Goal: Information Seeking & Learning: Learn about a topic

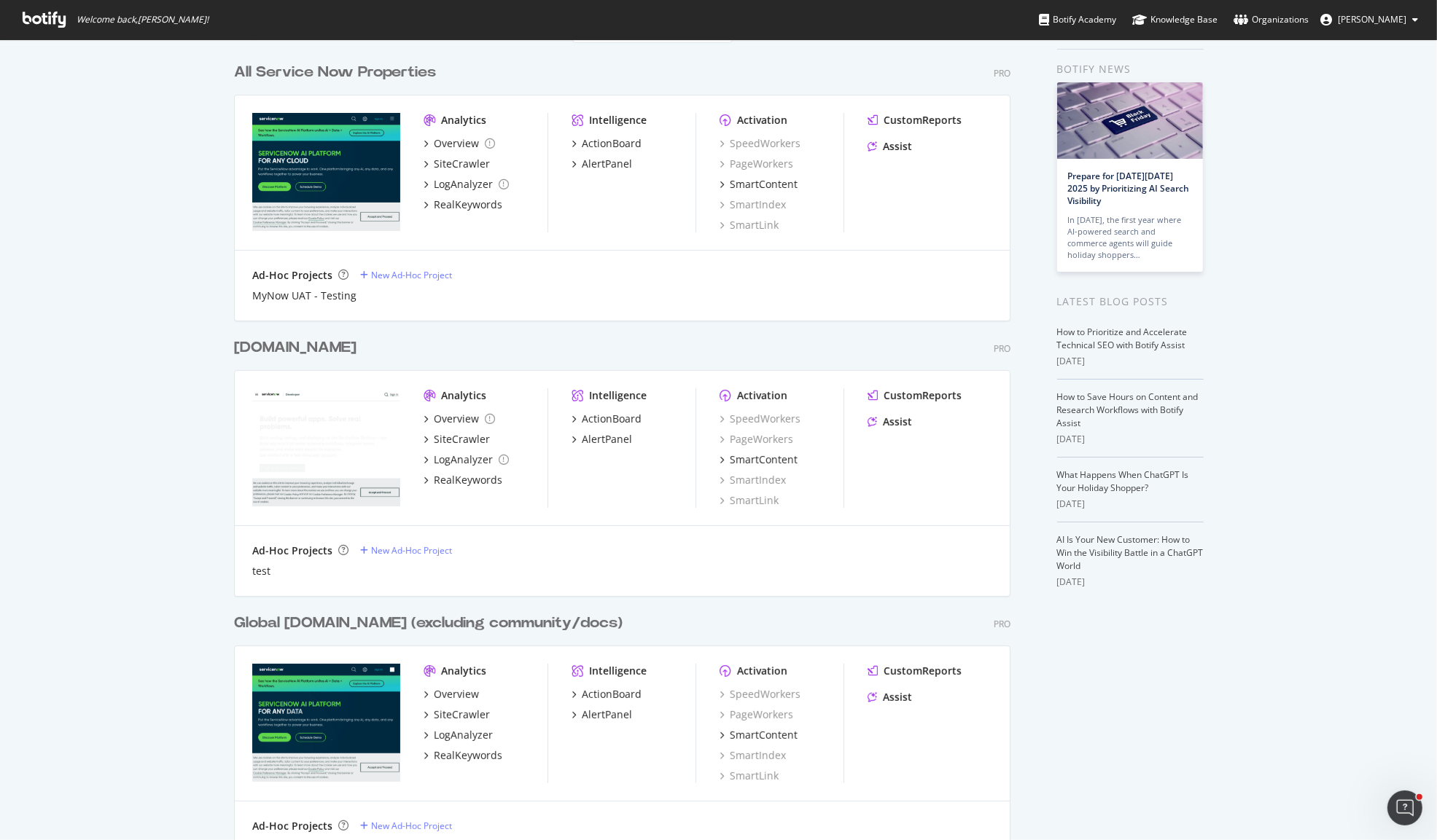
scroll to position [51, 0]
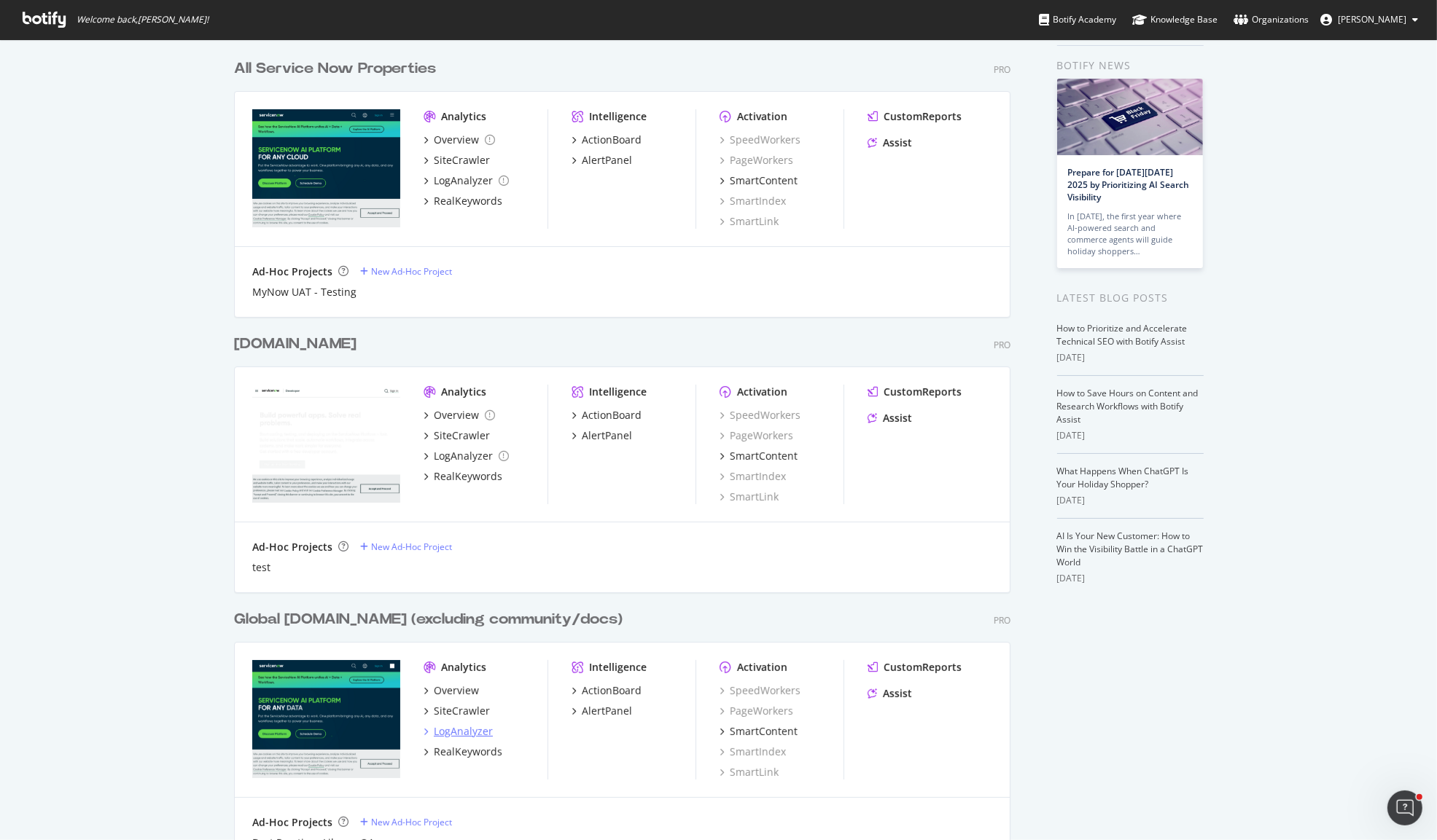
click at [461, 735] on div "LogAnalyzer" at bounding box center [463, 731] width 59 height 14
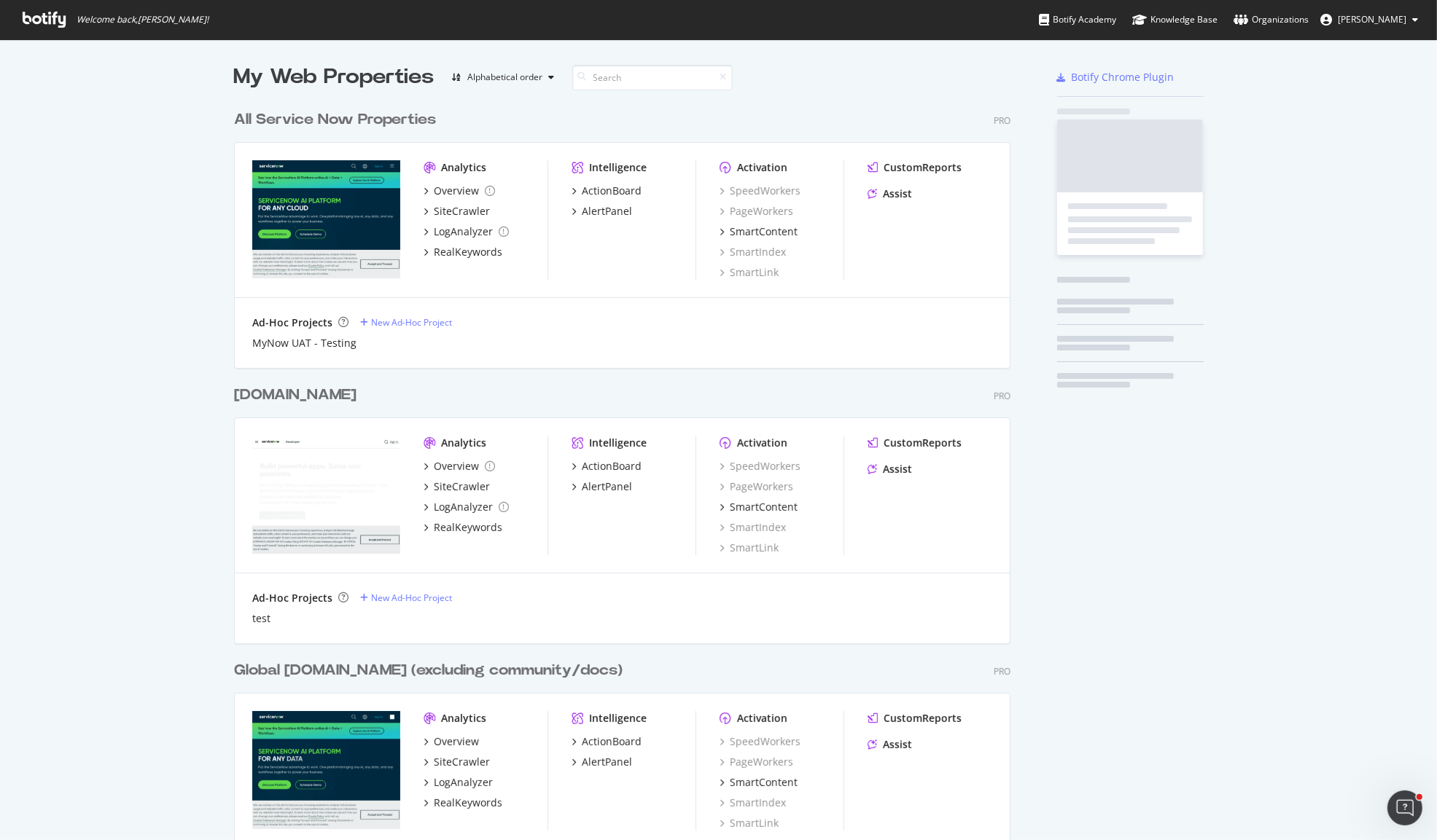
scroll to position [827, 1409]
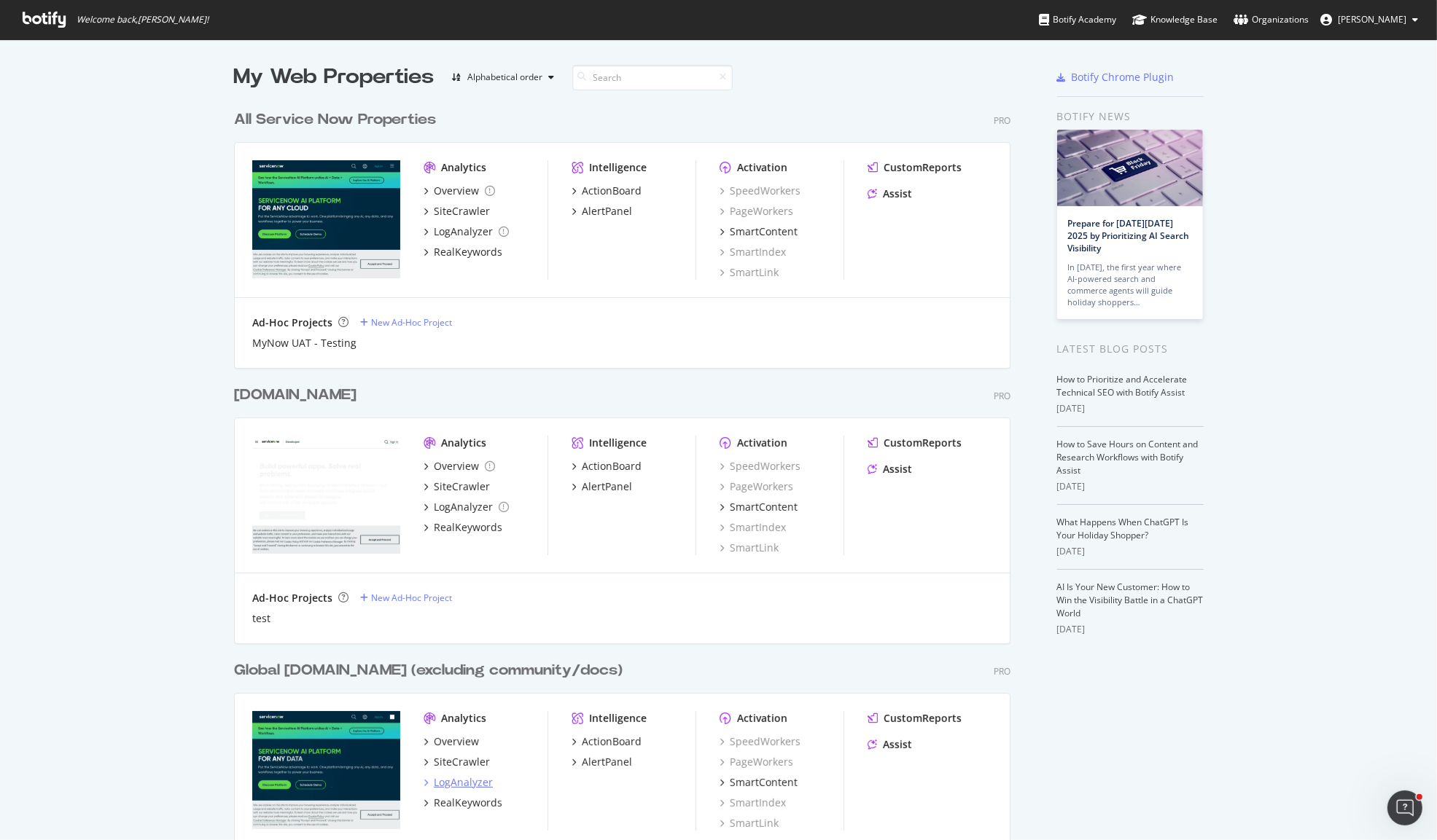
click at [450, 785] on div "LogAnalyzer" at bounding box center [463, 782] width 59 height 14
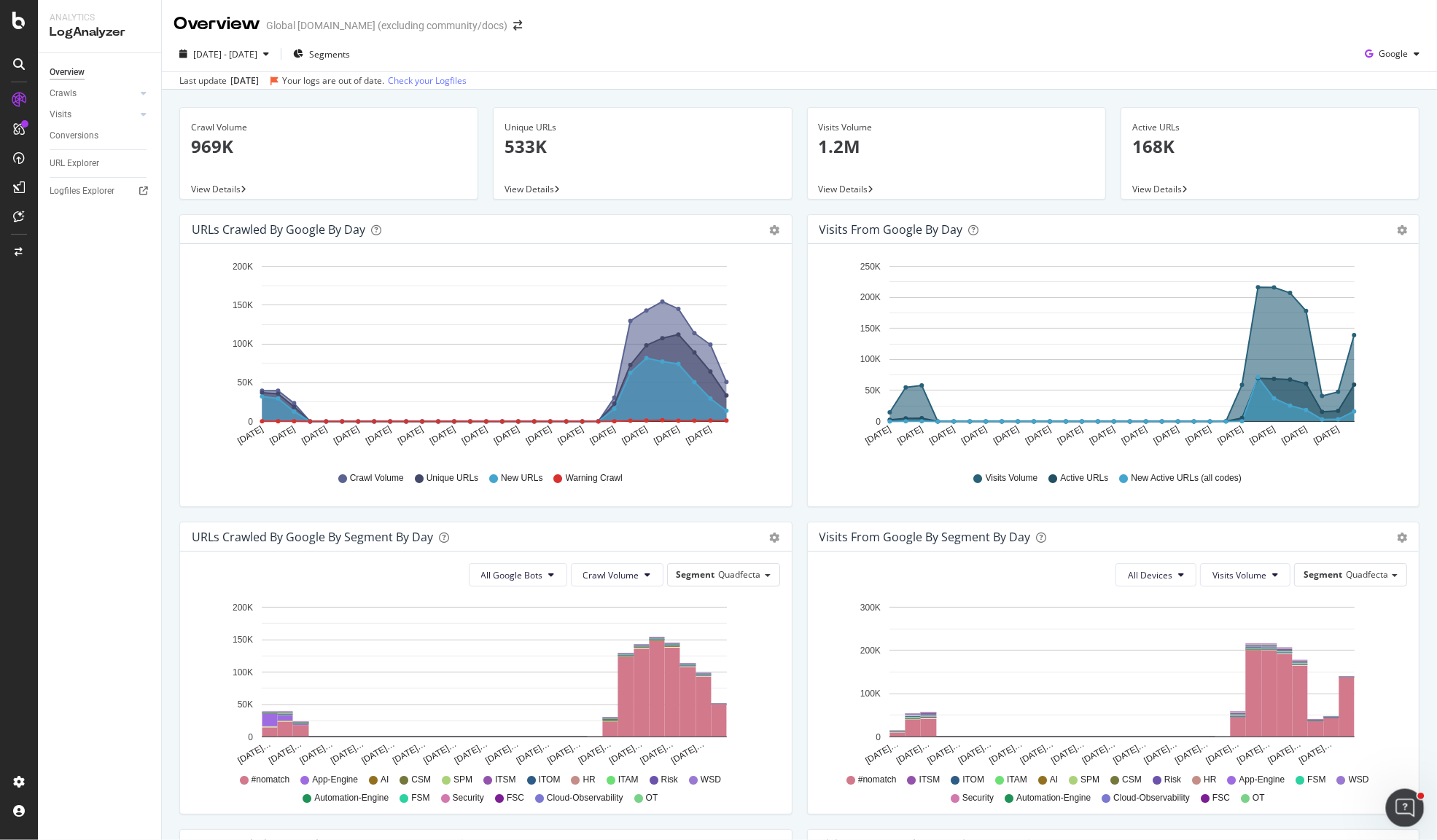
click at [1413, 816] on div "Open Intercom Messenger" at bounding box center [1403, 806] width 48 height 48
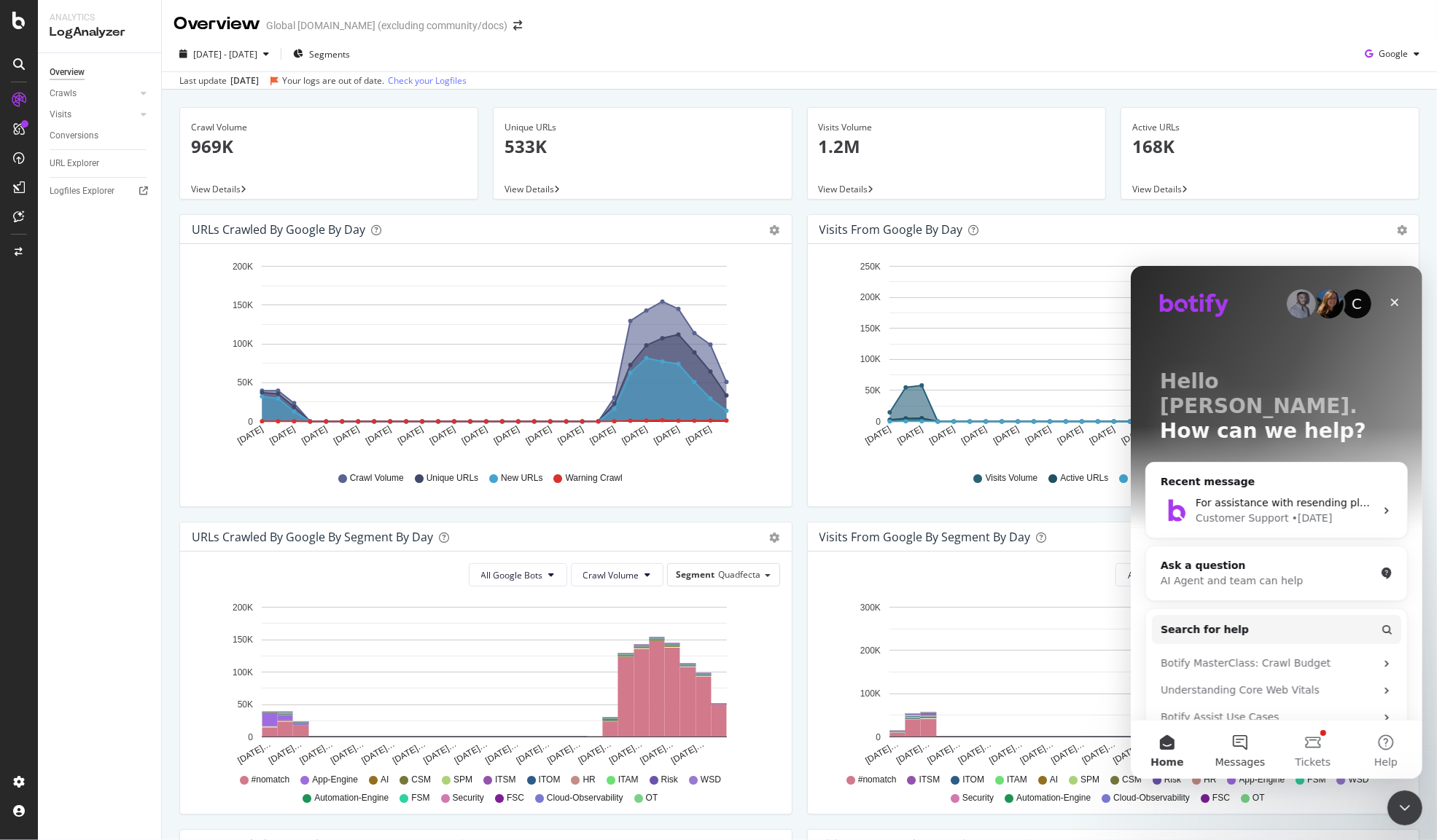
click at [1243, 751] on button "Messages" at bounding box center [1239, 749] width 73 height 58
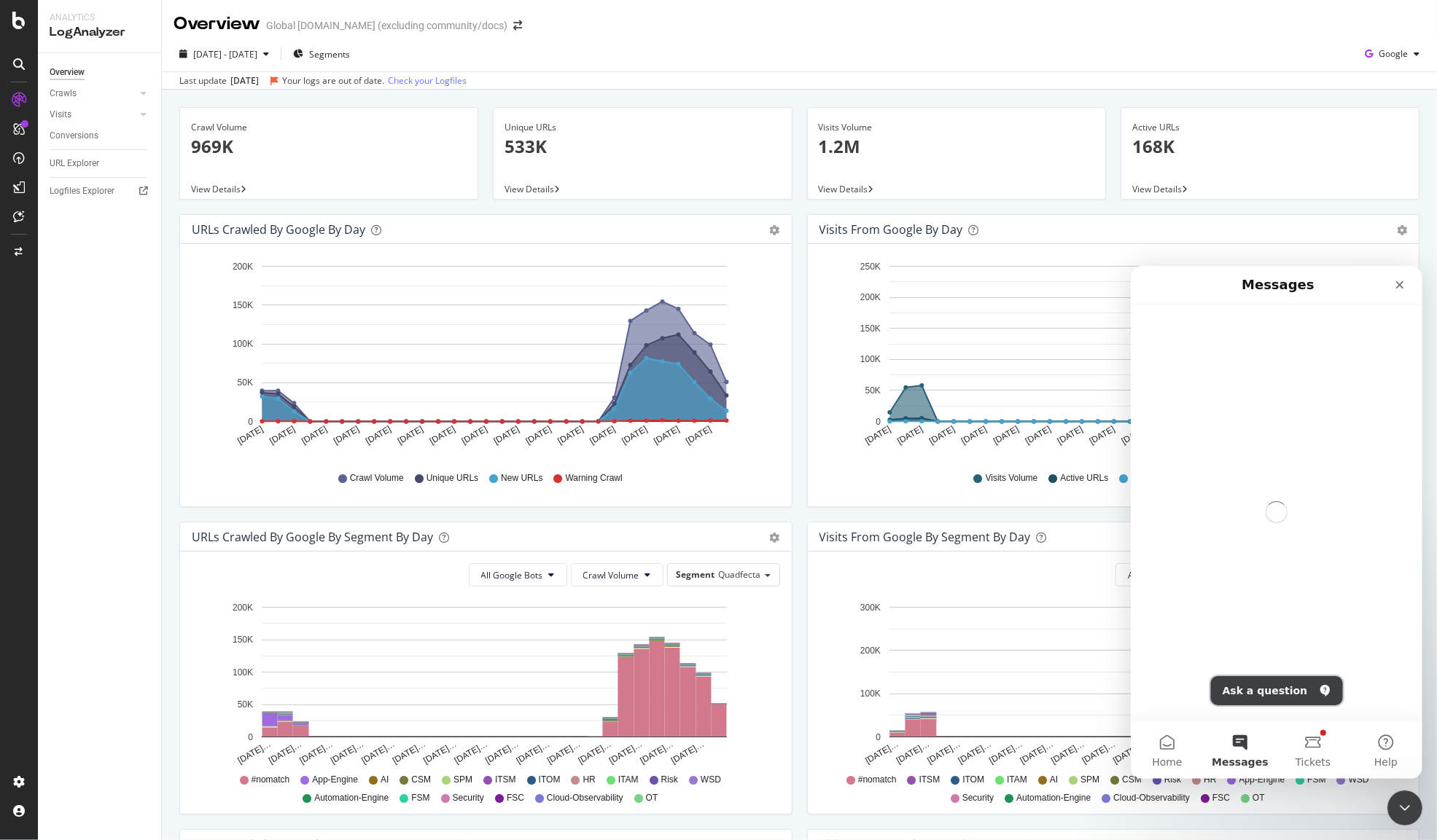
click at [1269, 693] on button "Ask a question" at bounding box center [1276, 689] width 132 height 29
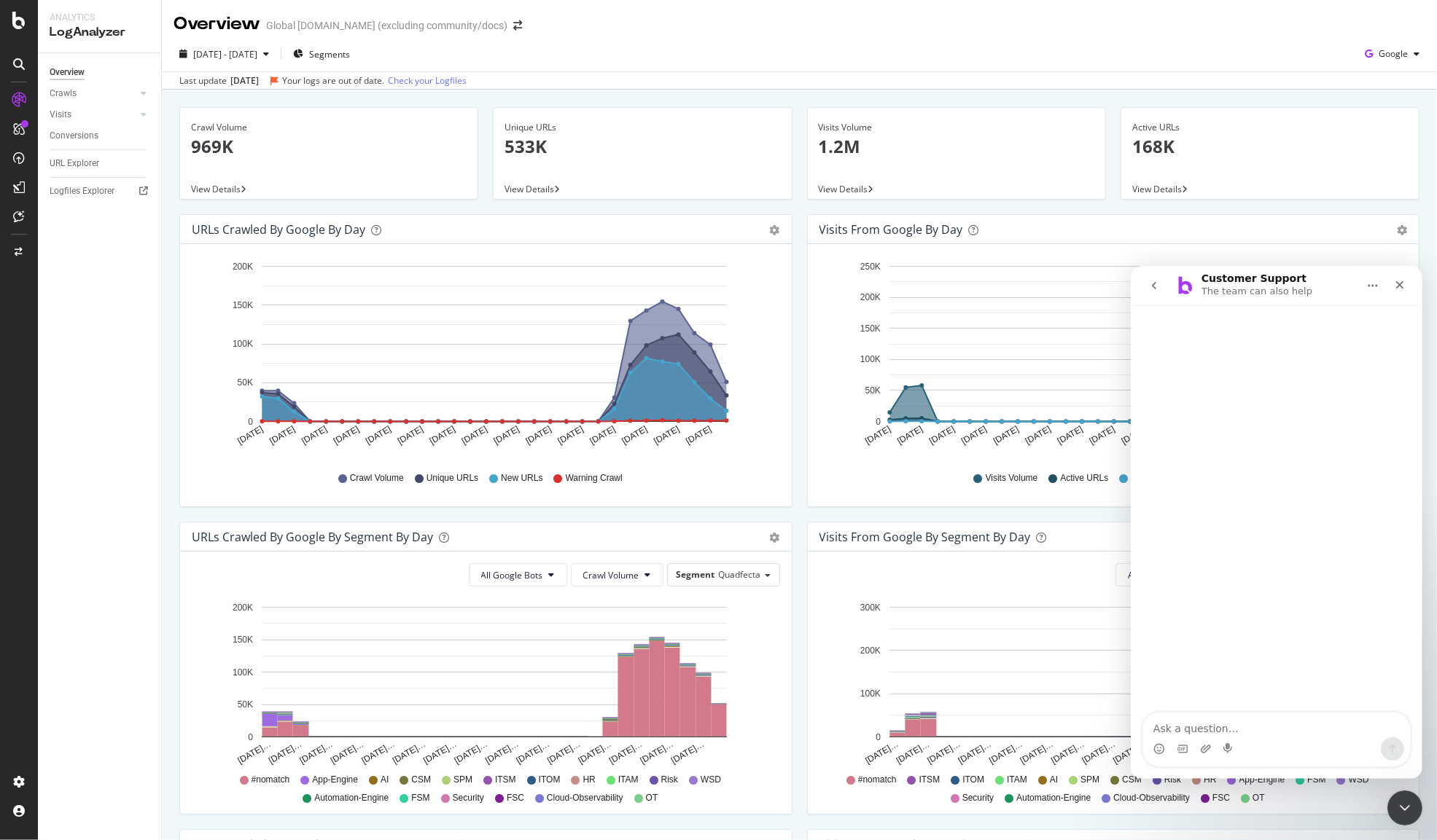
click at [1296, 729] on textarea "Ask a question…" at bounding box center [1276, 724] width 267 height 25
type textarea "Can we get some support around or logfiles?"
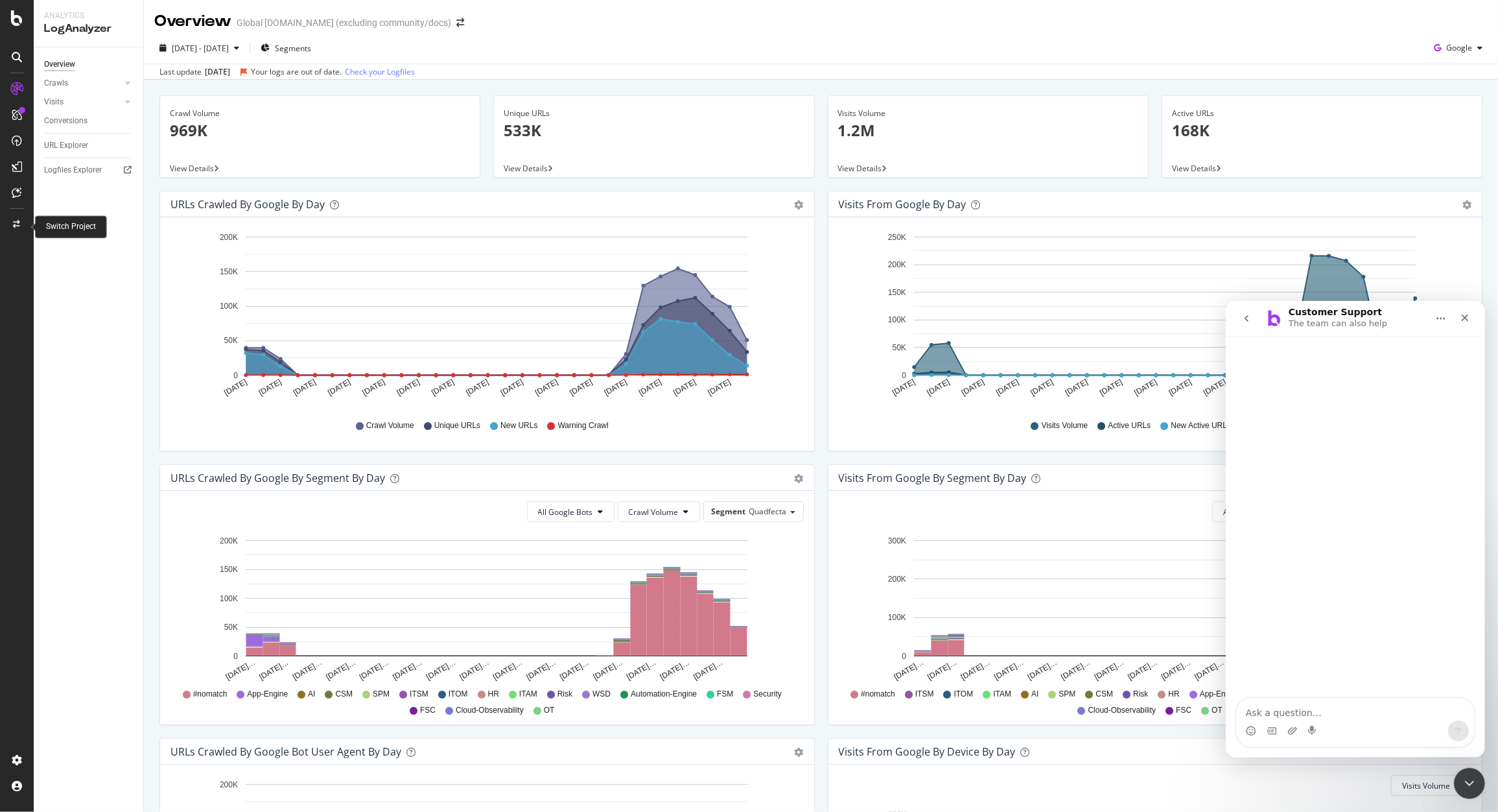
click at [15, 221] on icon at bounding box center [17, 225] width 7 height 8
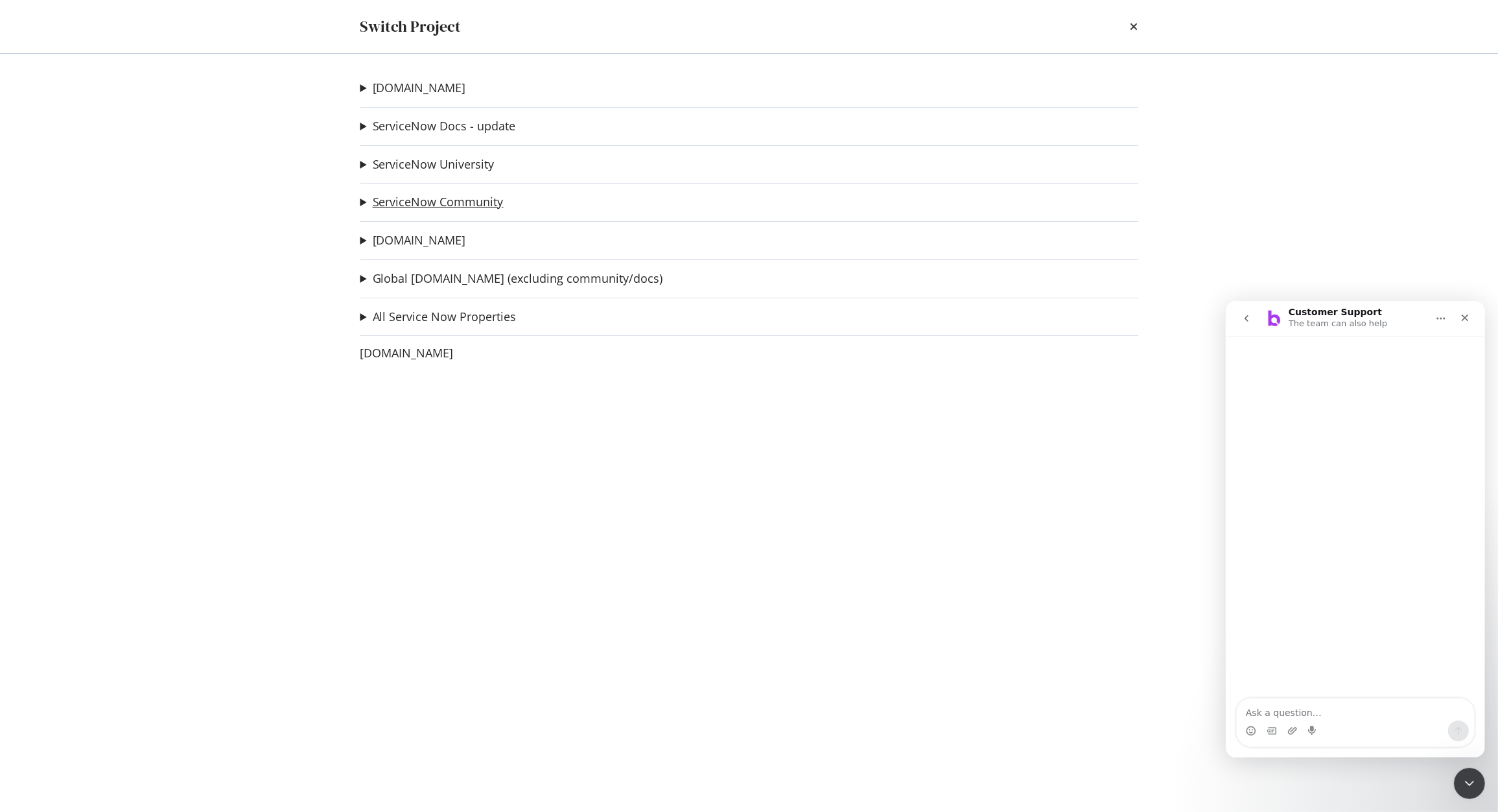
click at [455, 206] on link "ServiceNow Community" at bounding box center [438, 202] width 131 height 13
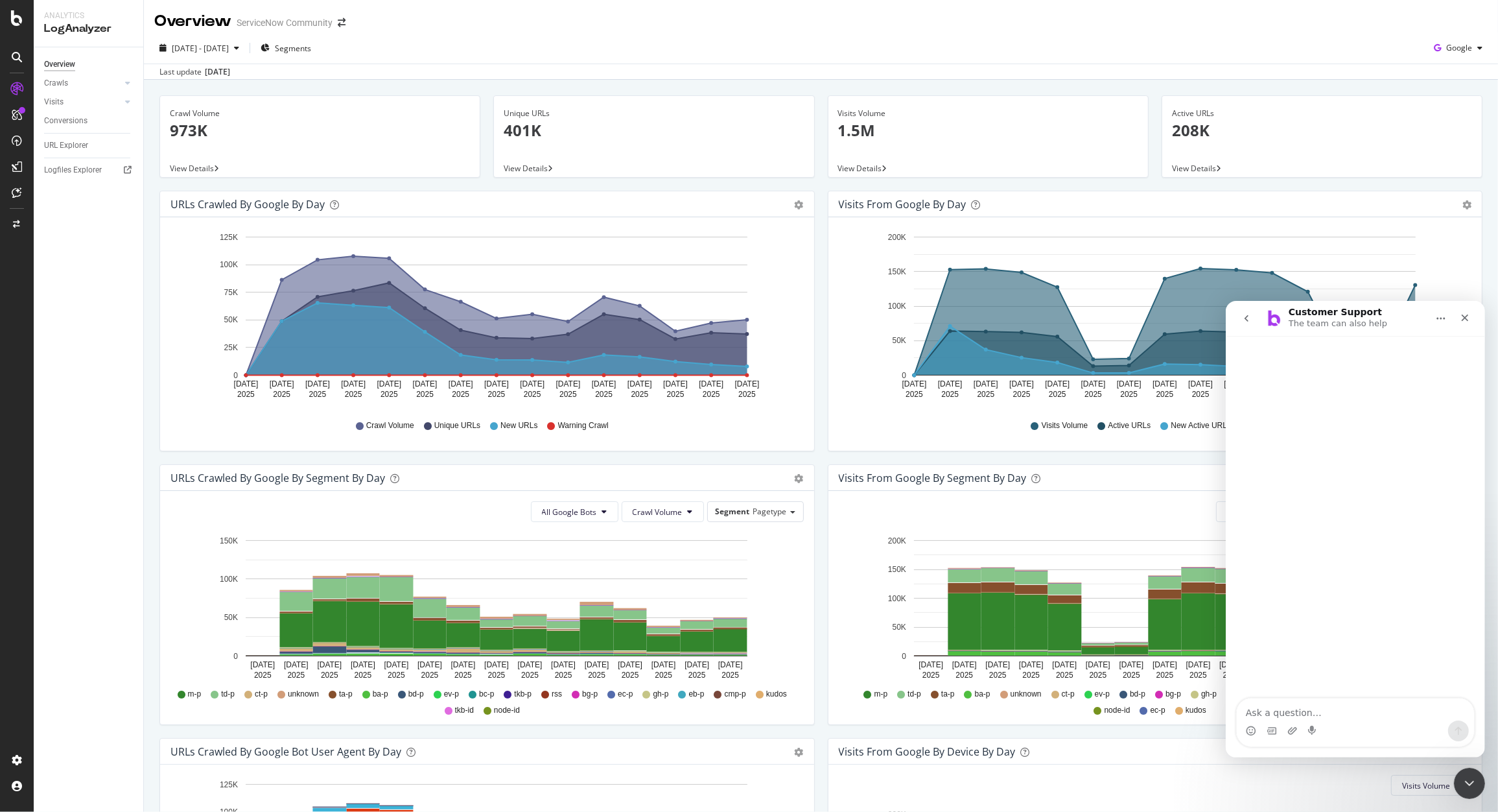
click at [831, 233] on div "Hold CMD (⌘) while clicking to filter the report. Sep 08 2025 Sep 09 2025 Sep 1…" at bounding box center [1155, 334] width 654 height 233
click at [230, 72] on div "Sep. 24, 2025" at bounding box center [217, 72] width 25 height 12
click at [1277, 317] on icon "Close" at bounding box center [1465, 317] width 11 height 11
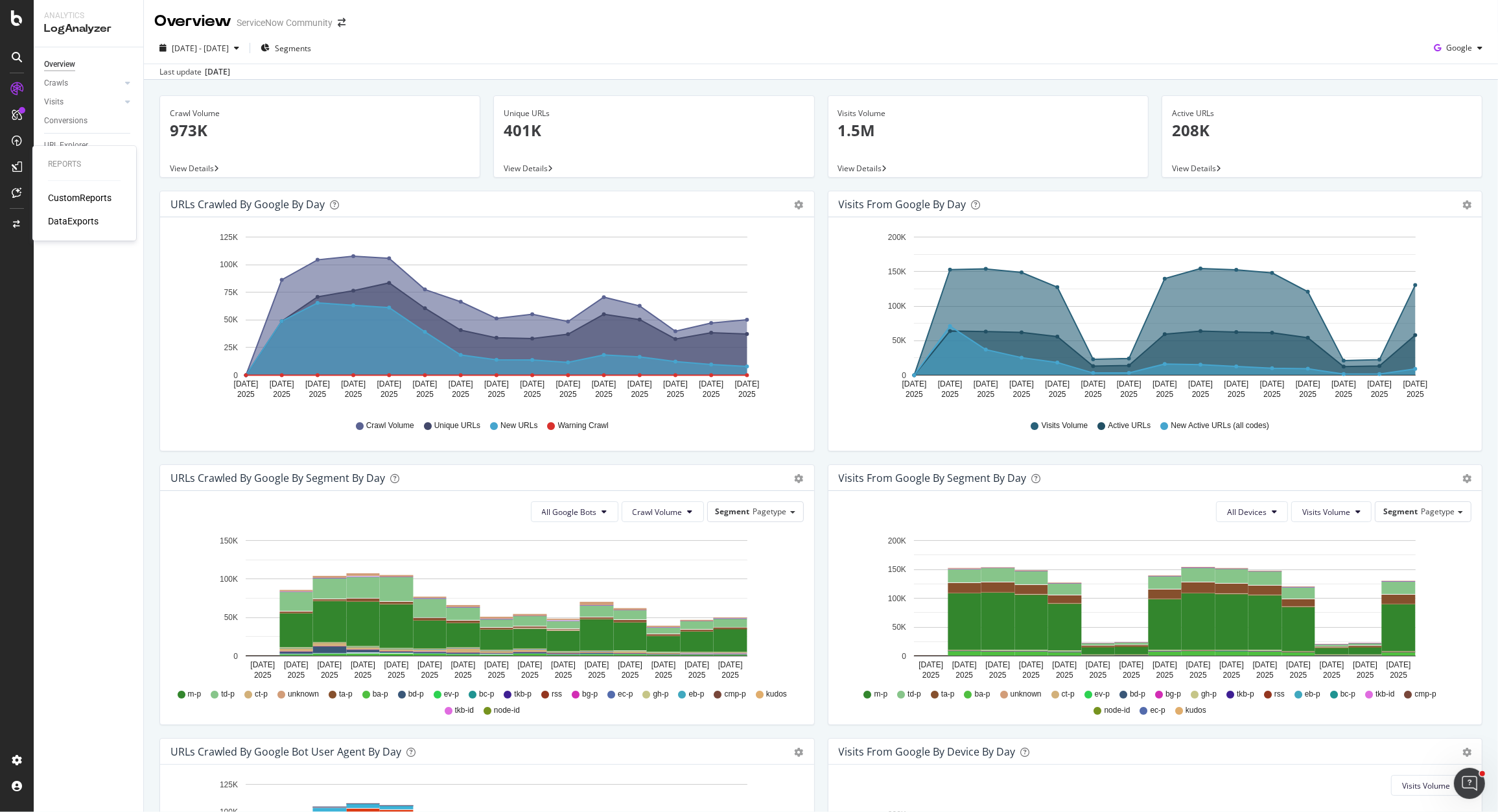
click at [89, 198] on div "CustomReports" at bounding box center [79, 197] width 63 height 13
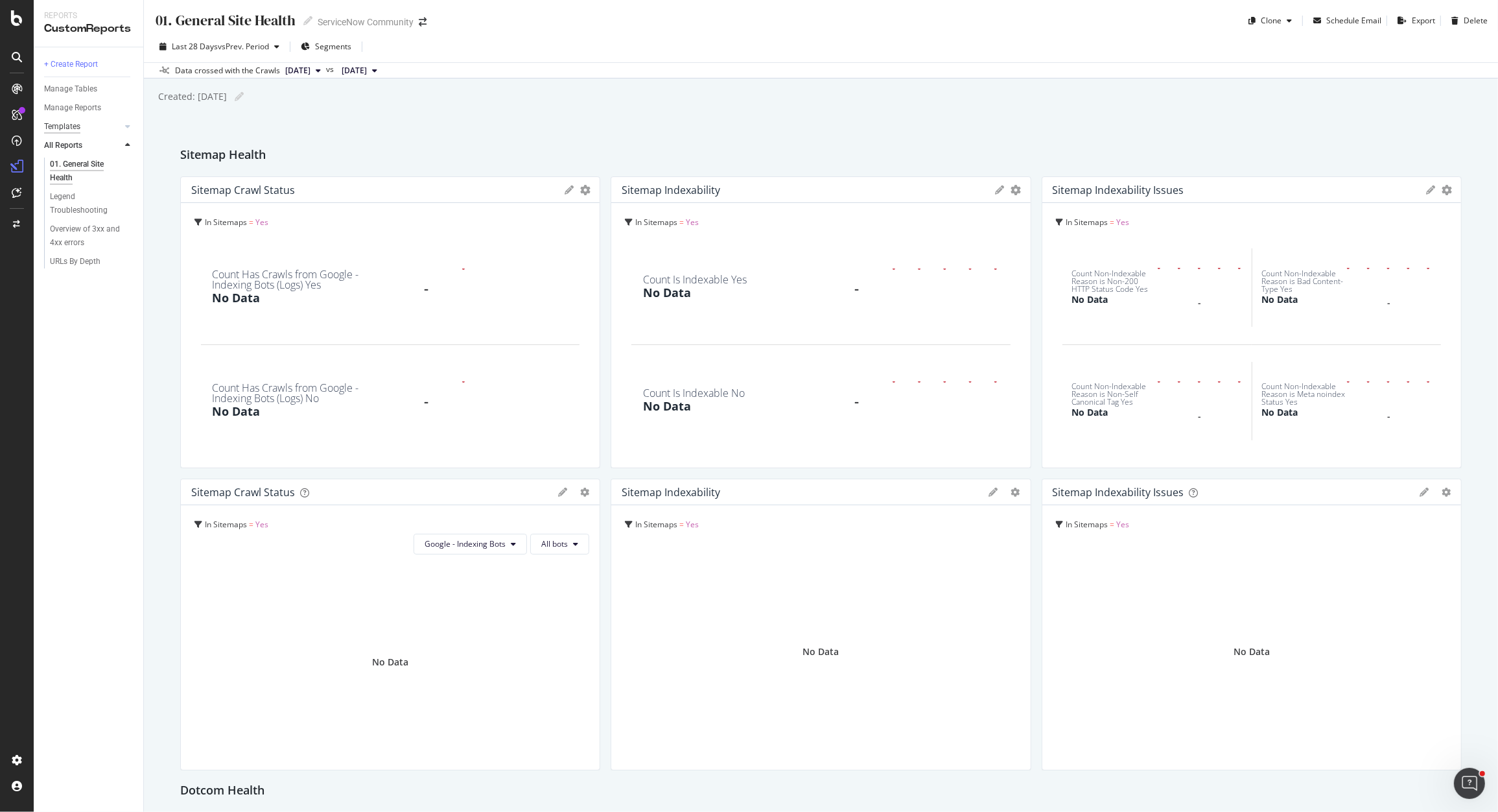
click at [71, 127] on div "Templates" at bounding box center [62, 127] width 36 height 13
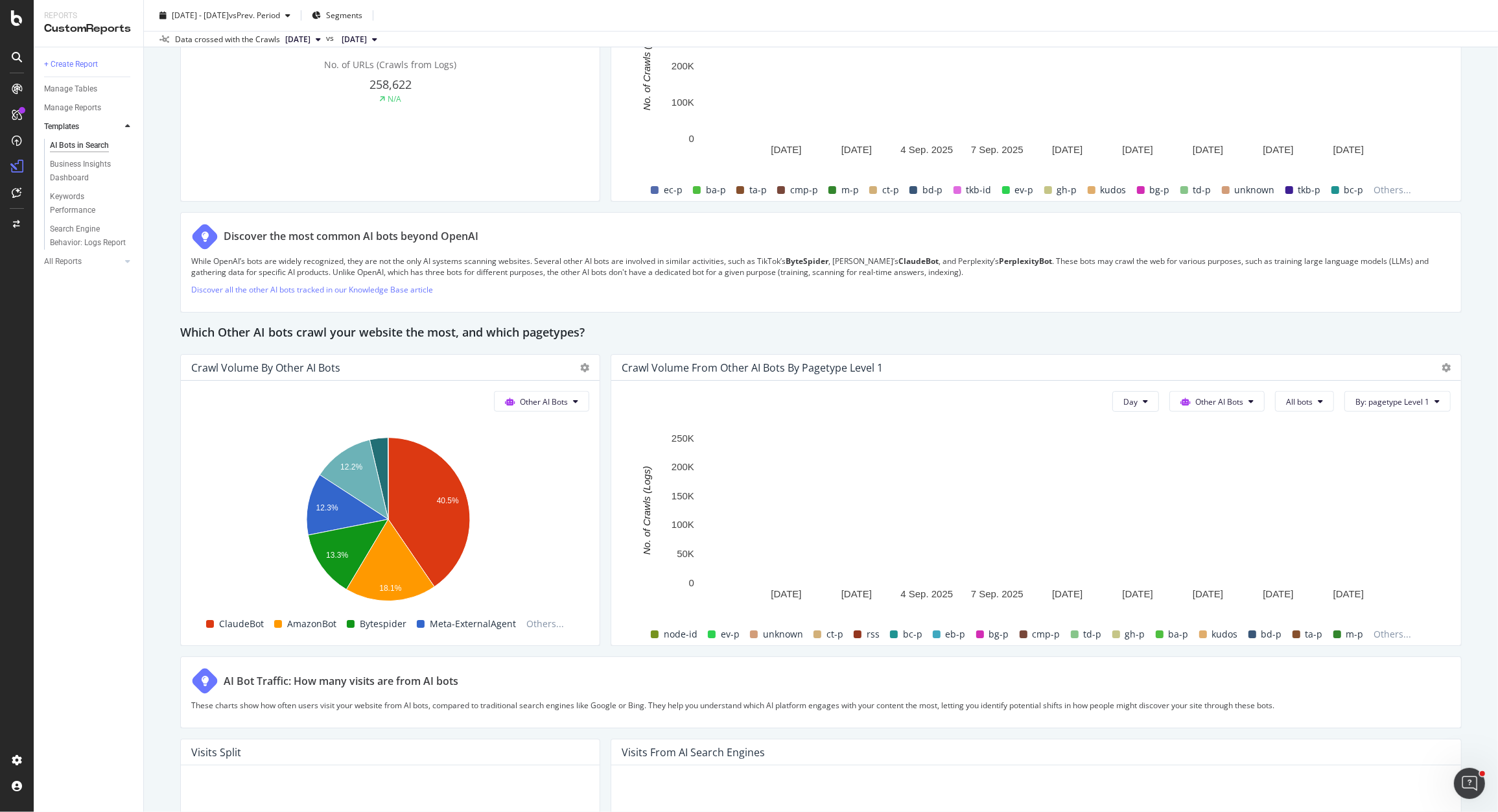
scroll to position [1613, 0]
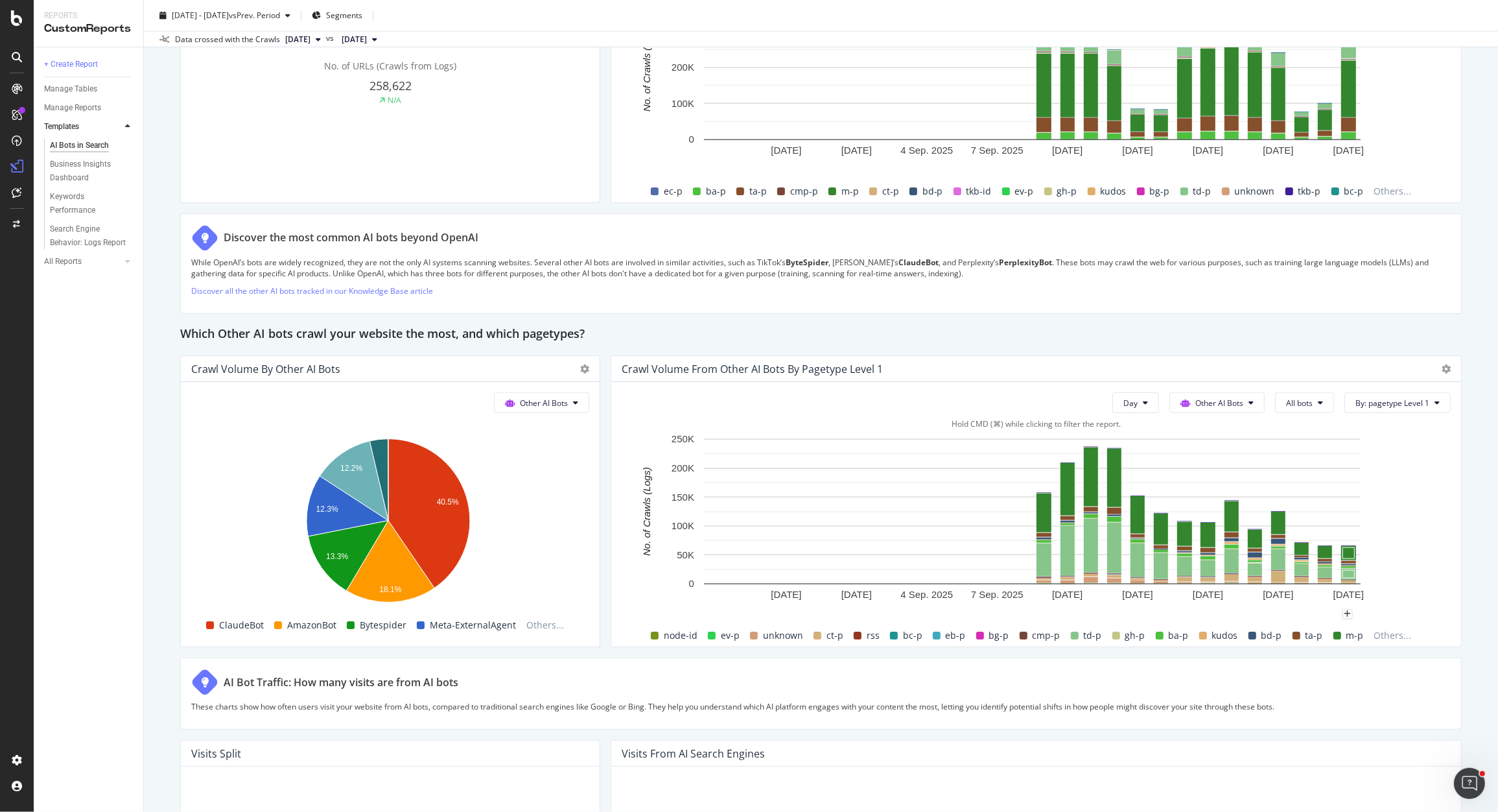
click at [1277, 500] on rect "A chart." at bounding box center [1032, 523] width 821 height 181
click at [1223, 401] on span "Other AI Bots" at bounding box center [1219, 403] width 48 height 11
click at [1216, 478] on span "OpenAI" at bounding box center [1214, 477] width 51 height 12
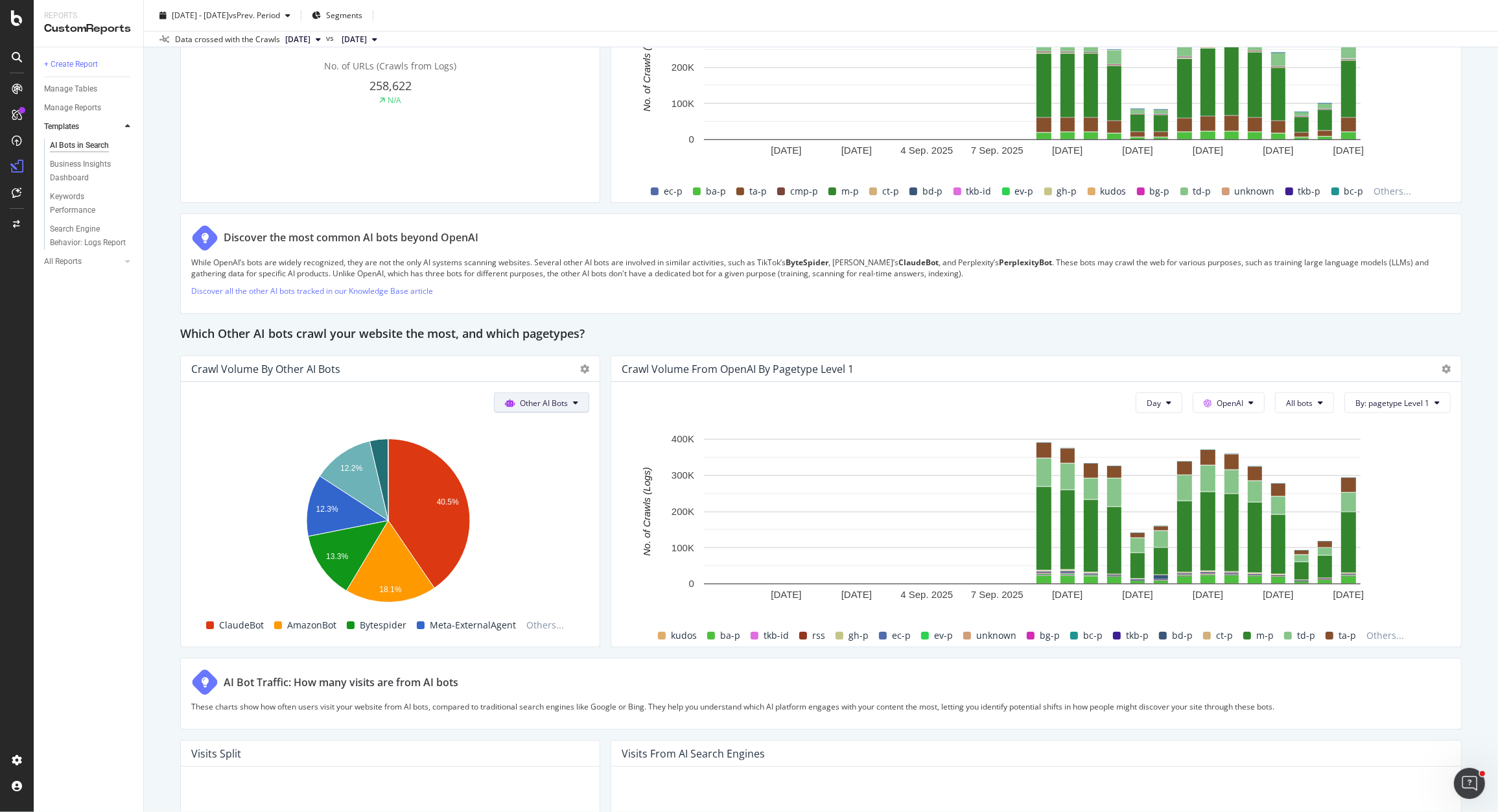
click at [538, 403] on span "Other AI Bots" at bounding box center [544, 403] width 48 height 11
click at [534, 476] on span "OpenAI" at bounding box center [547, 477] width 51 height 12
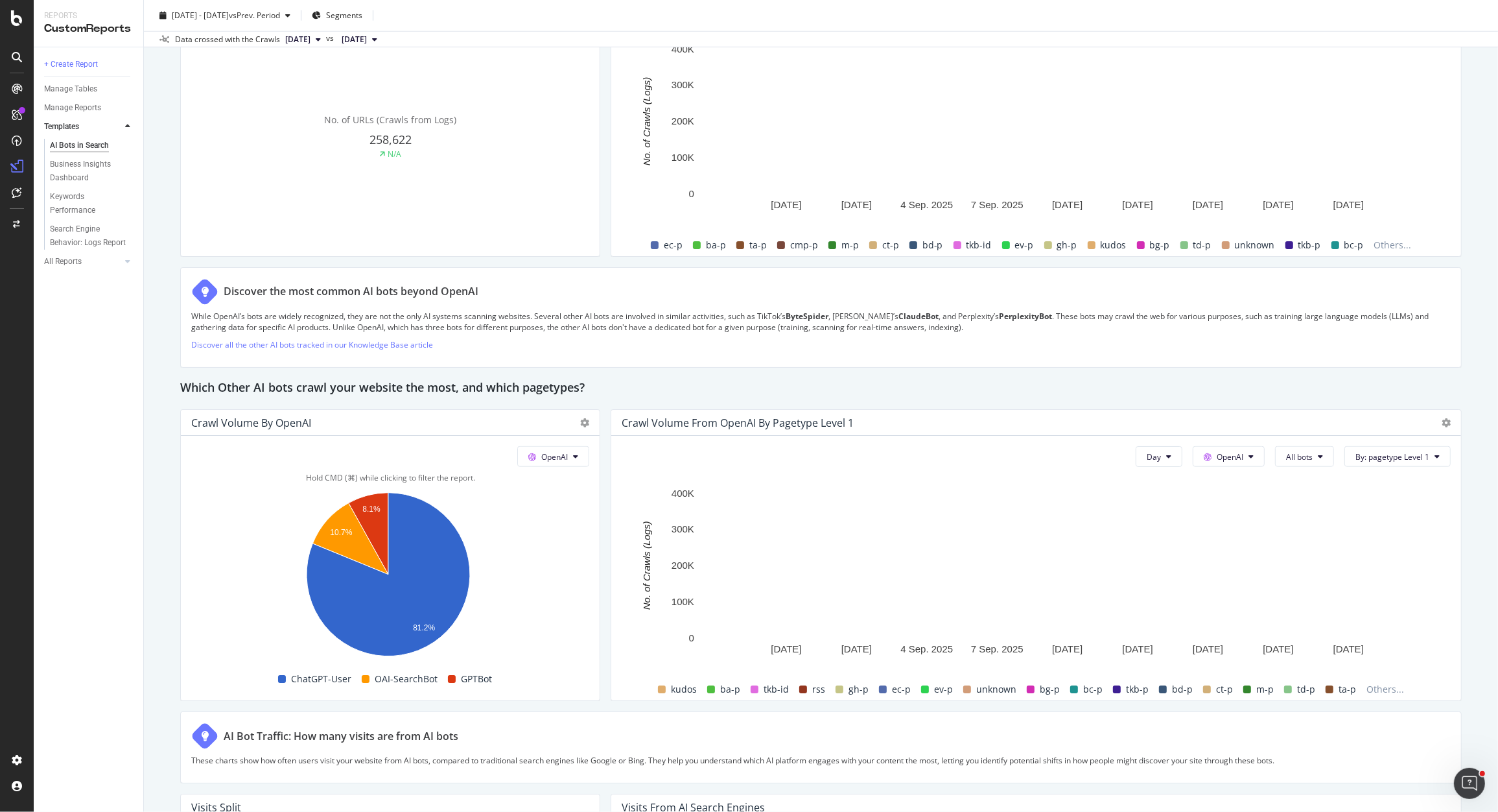
scroll to position [1445, 0]
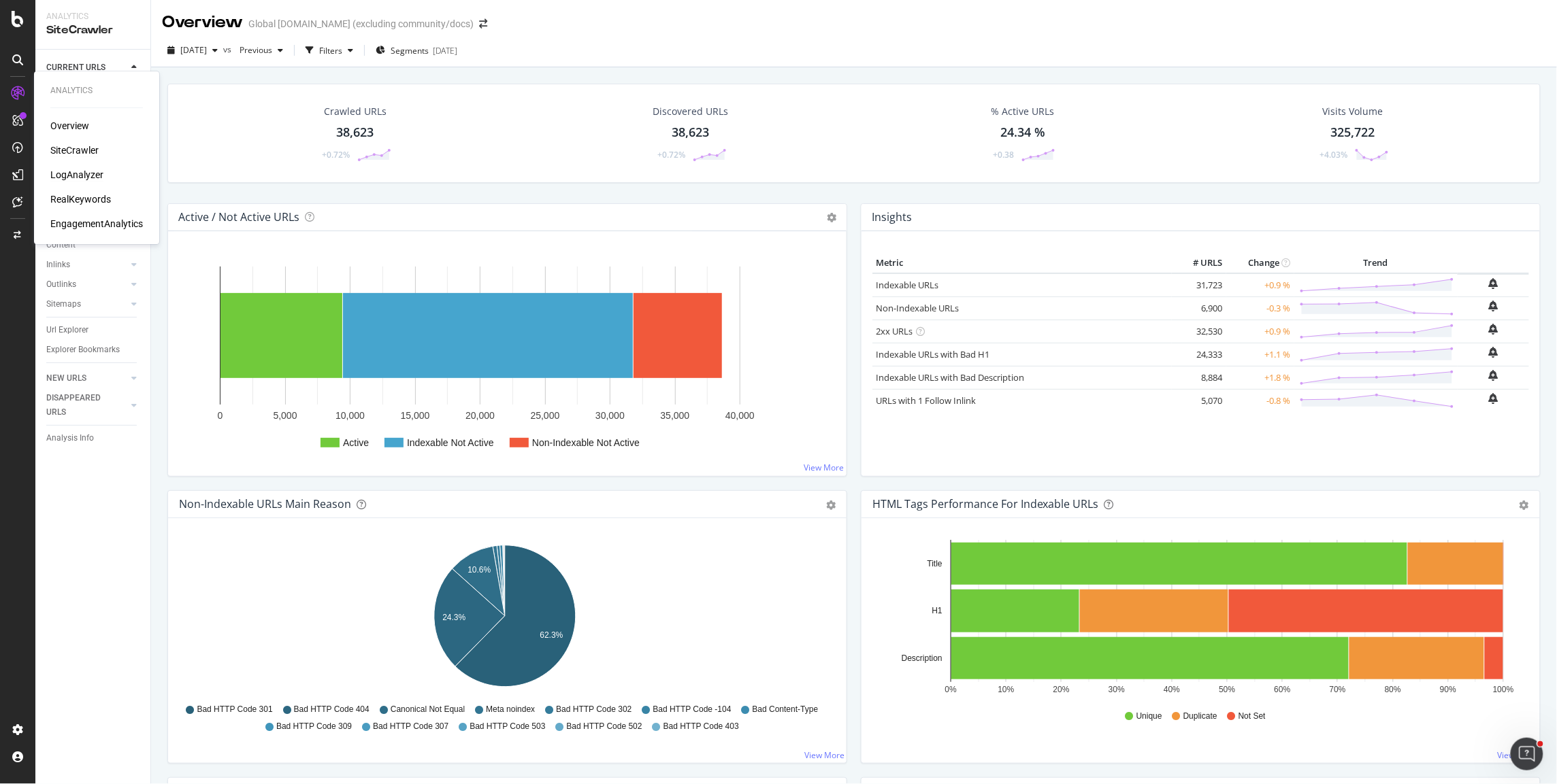
click at [86, 177] on div "LogAnalyzer" at bounding box center [77, 174] width 53 height 13
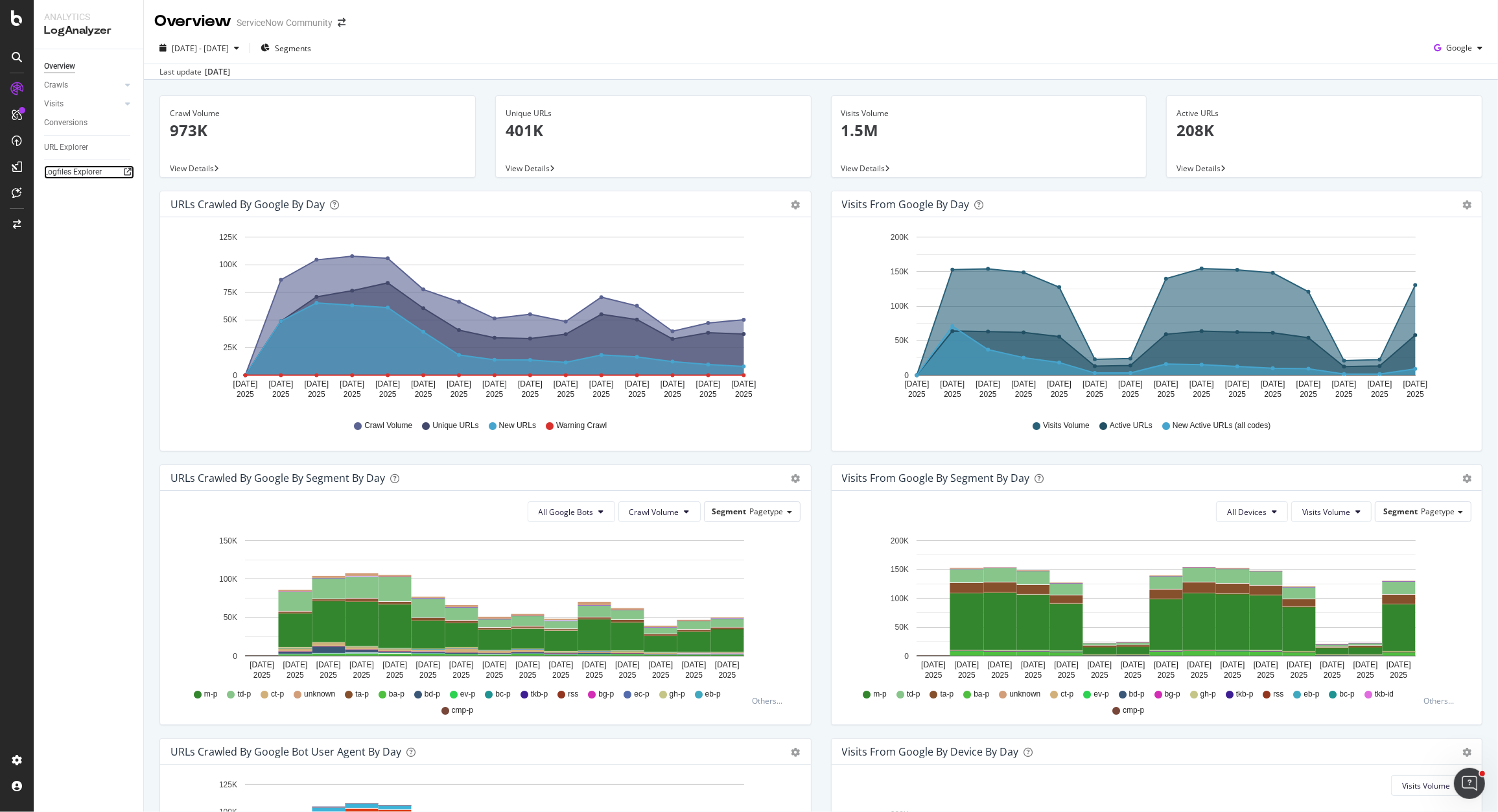
click at [130, 171] on icon at bounding box center [128, 172] width 8 height 8
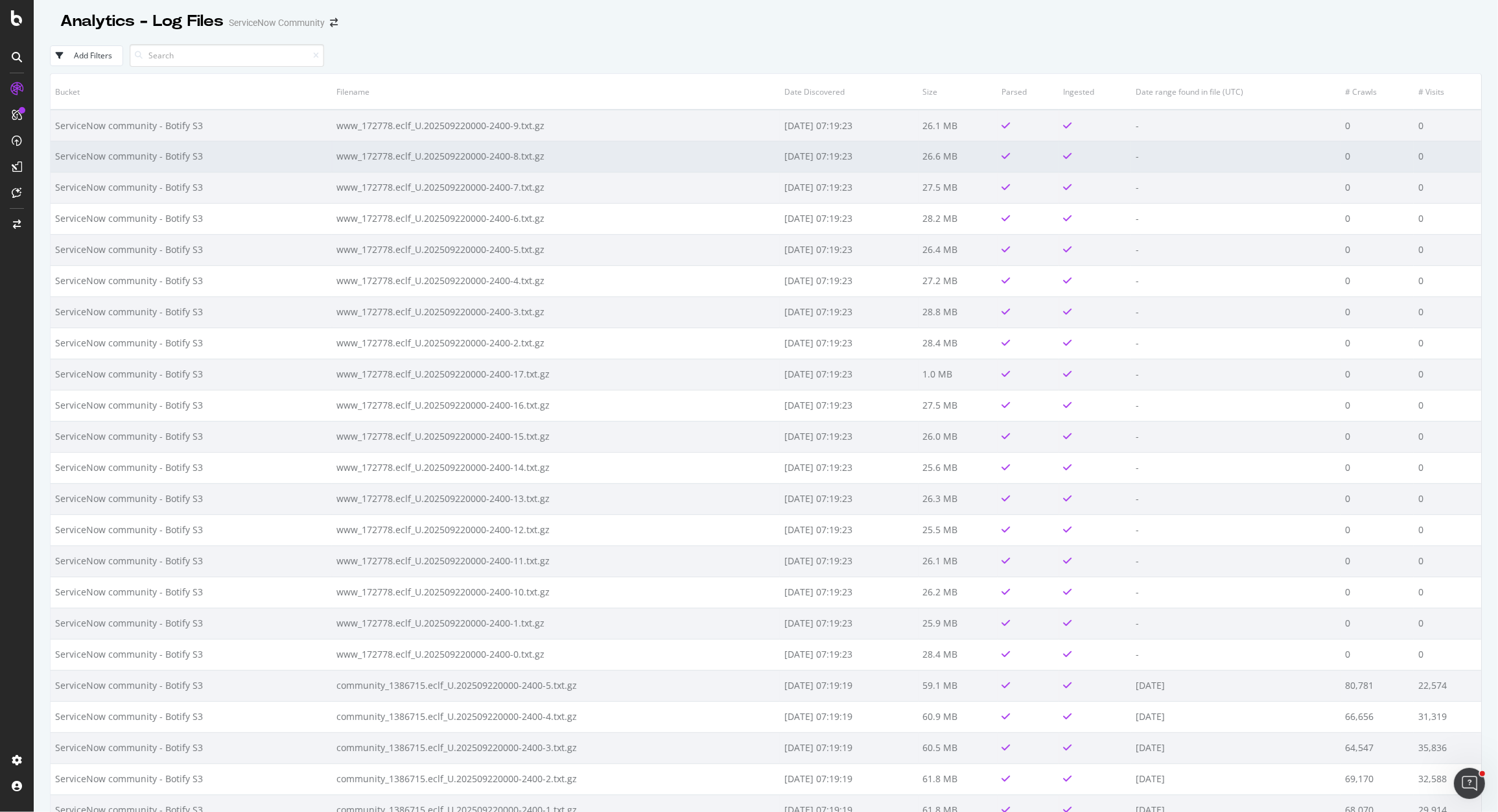
click at [630, 148] on td "www_172778.eclf_U.202509220000-2400-8.txt.gz" at bounding box center [556, 156] width 448 height 31
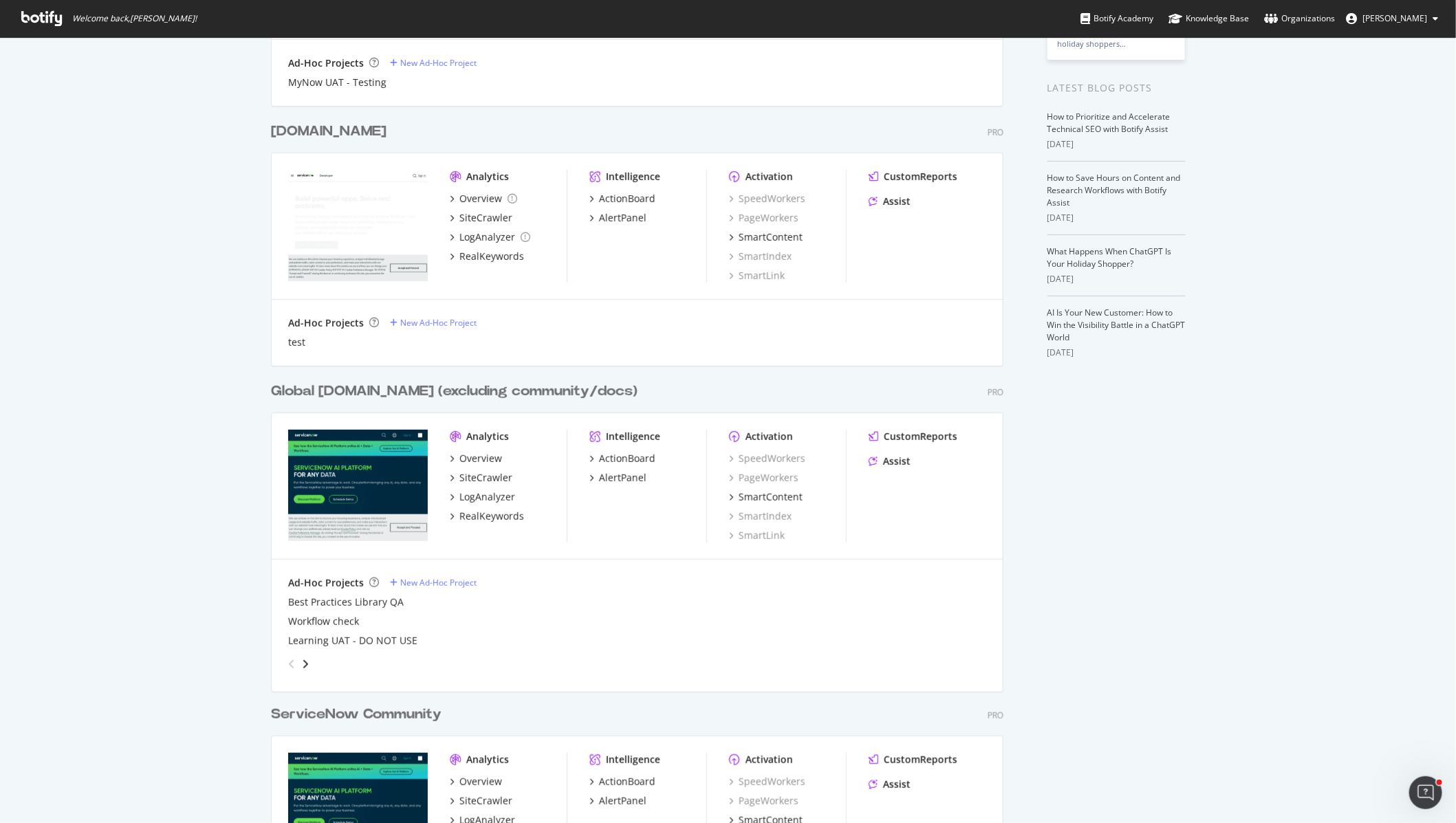
scroll to position [266, 0]
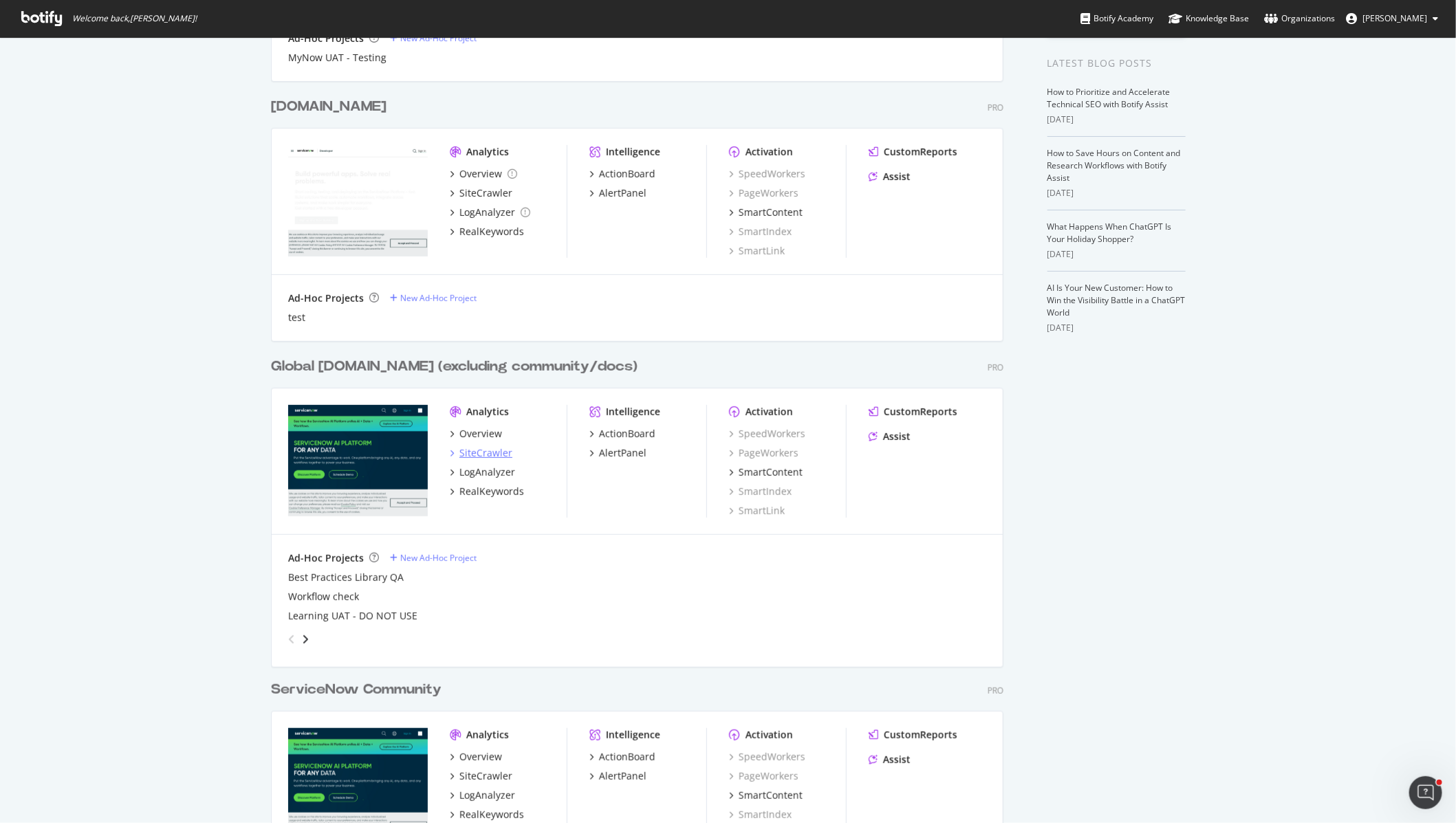
click at [477, 452] on div "SiteCrawler" at bounding box center [486, 453] width 53 height 13
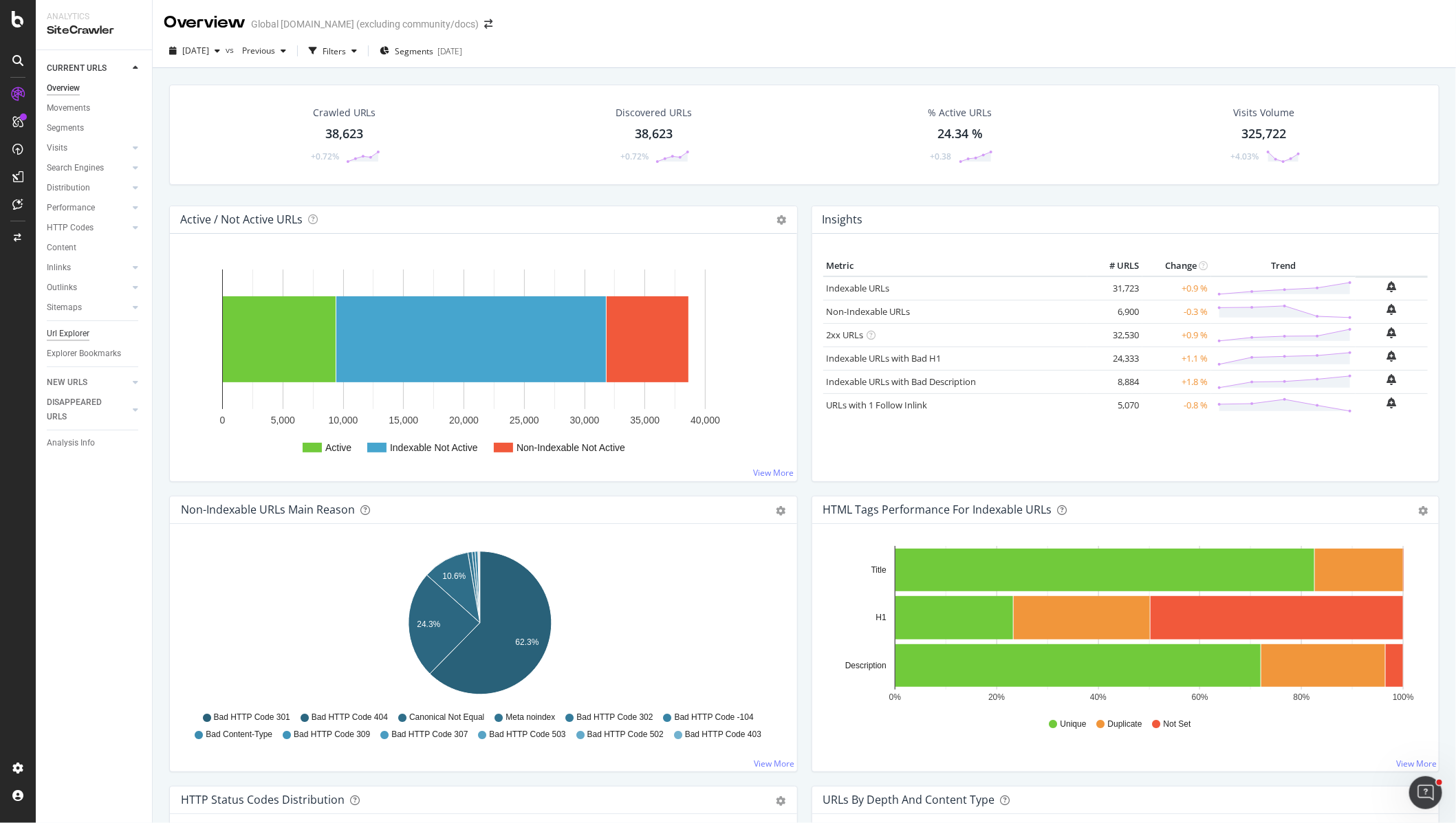
click at [83, 337] on div "Url Explorer" at bounding box center [68, 334] width 42 height 14
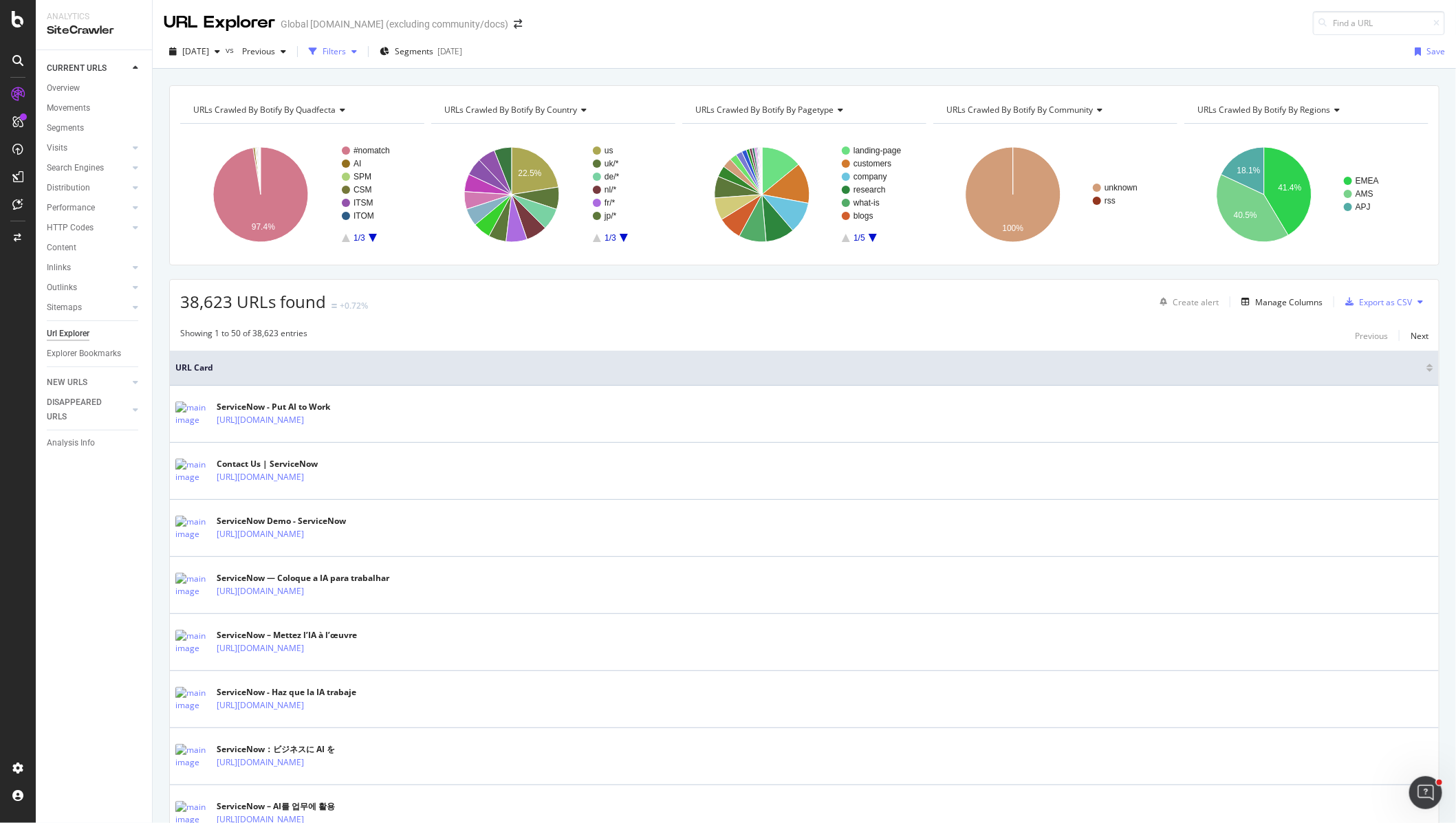
click at [346, 54] on div "Filters" at bounding box center [334, 51] width 23 height 12
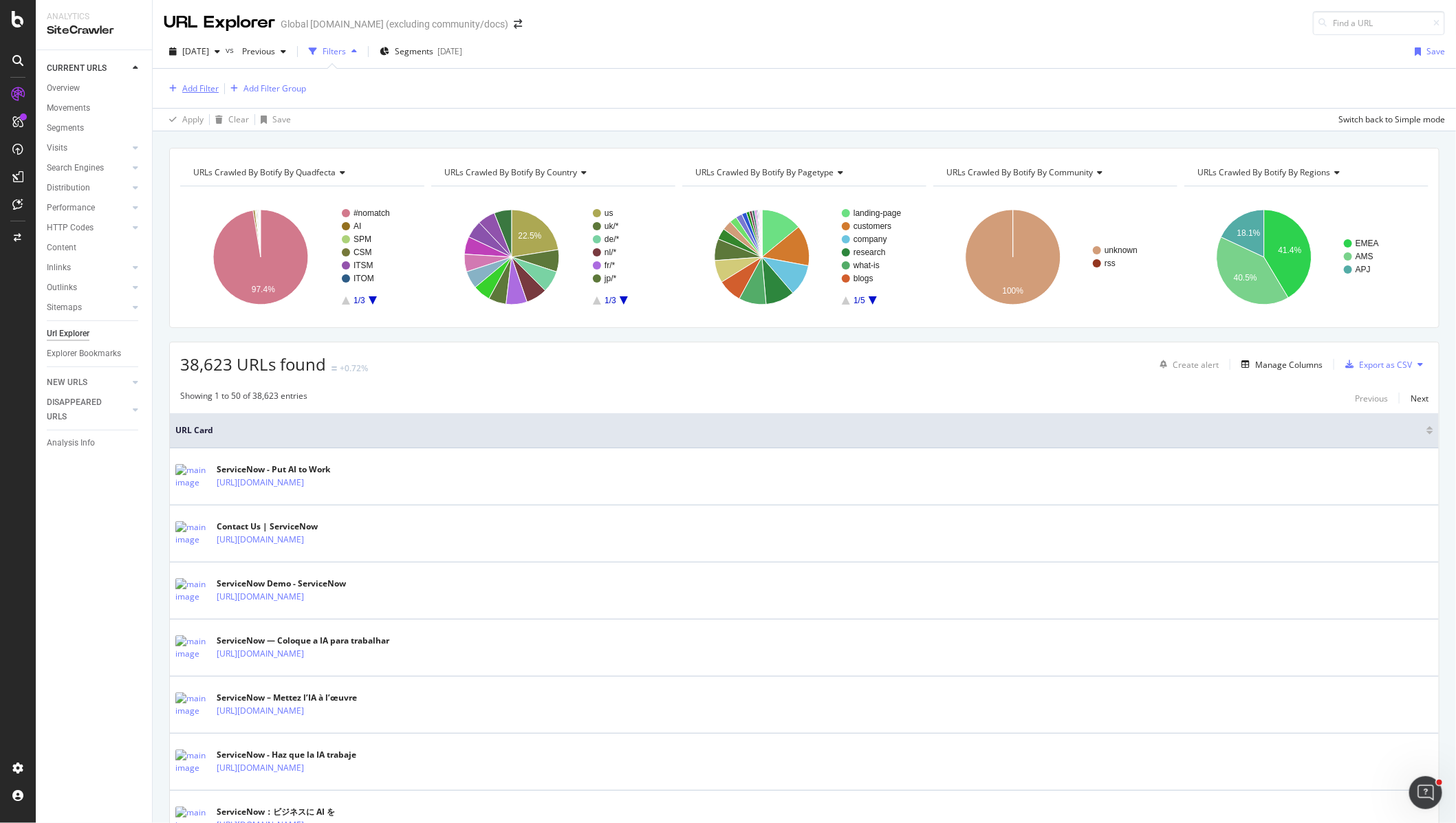
click at [182, 92] on div "Add Filter" at bounding box center [201, 88] width 37 height 12
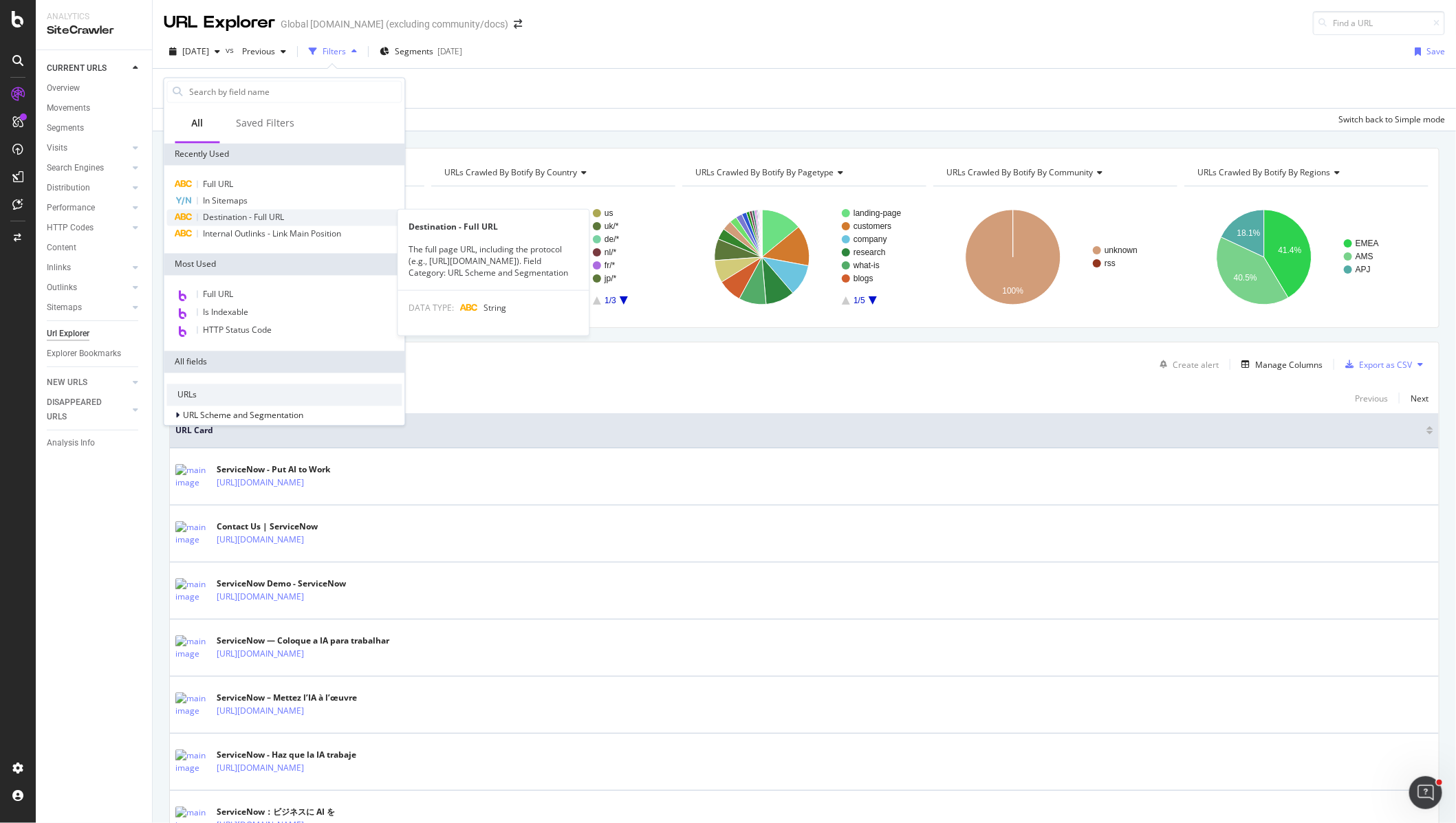
click at [261, 212] on span "Destination - Full URL" at bounding box center [244, 218] width 81 height 12
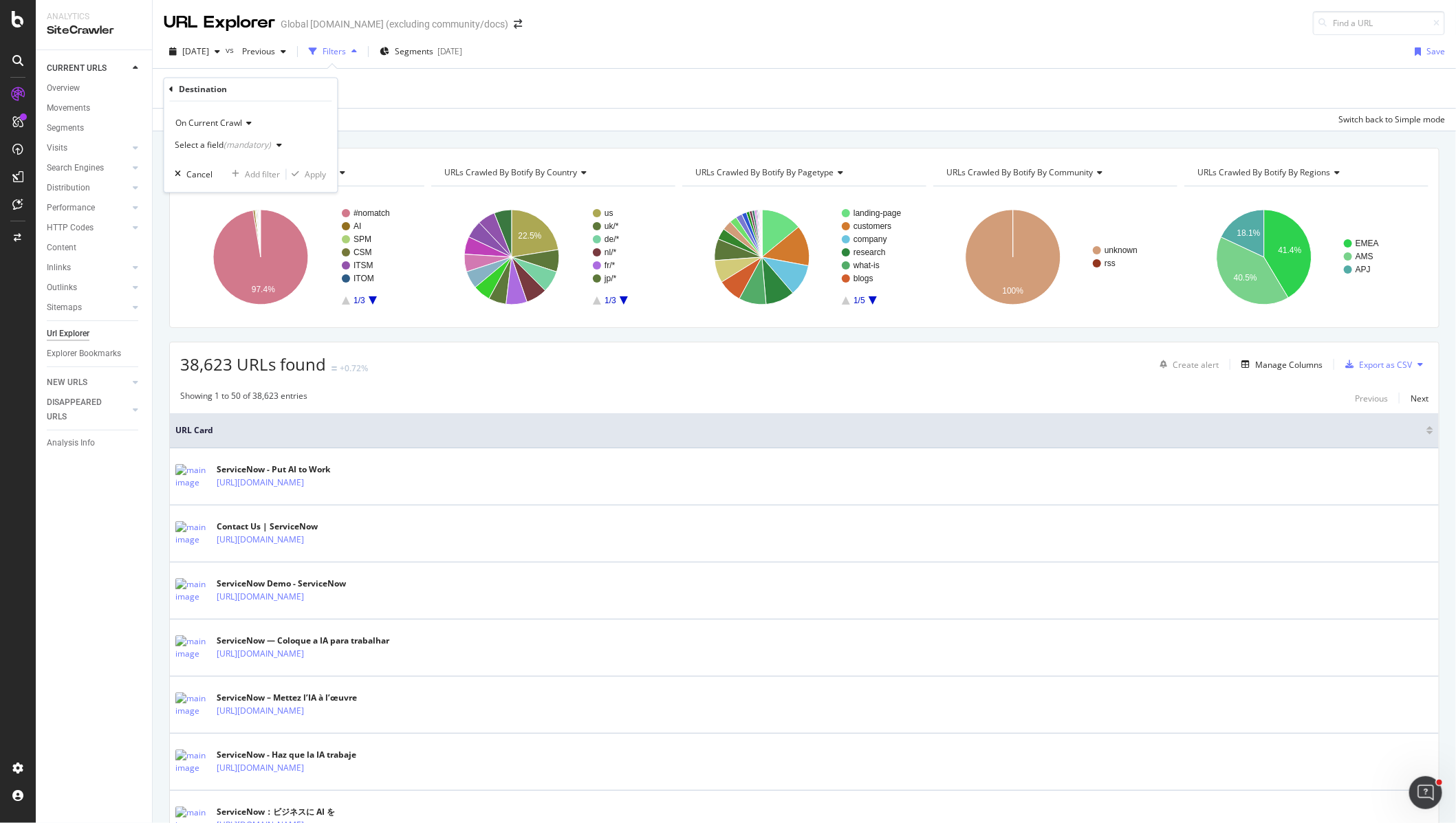
click at [216, 152] on div "Select a field (mandatory)" at bounding box center [231, 146] width 112 height 21
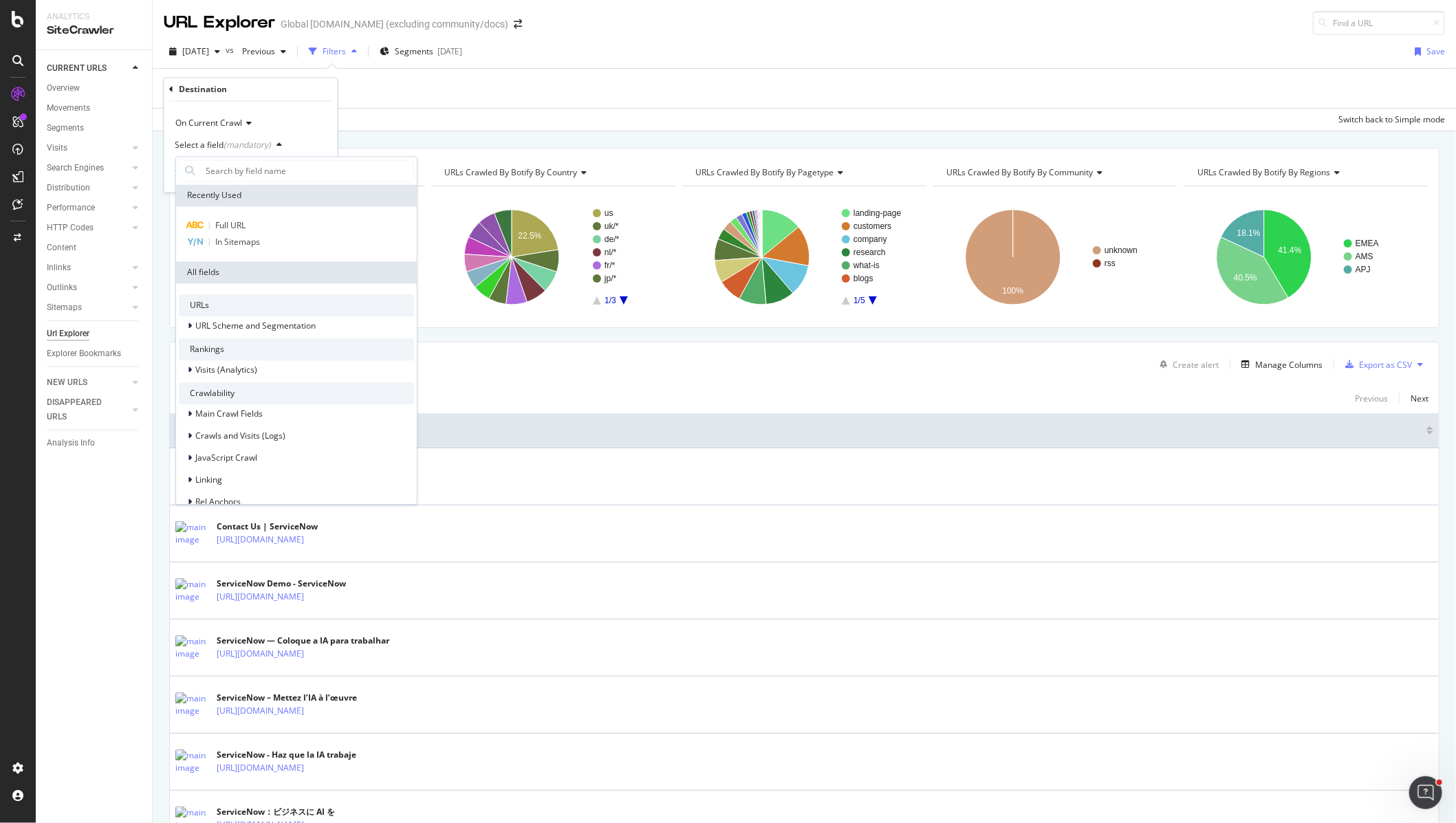
click at [277, 141] on icon "button" at bounding box center [280, 146] width 6 height 8
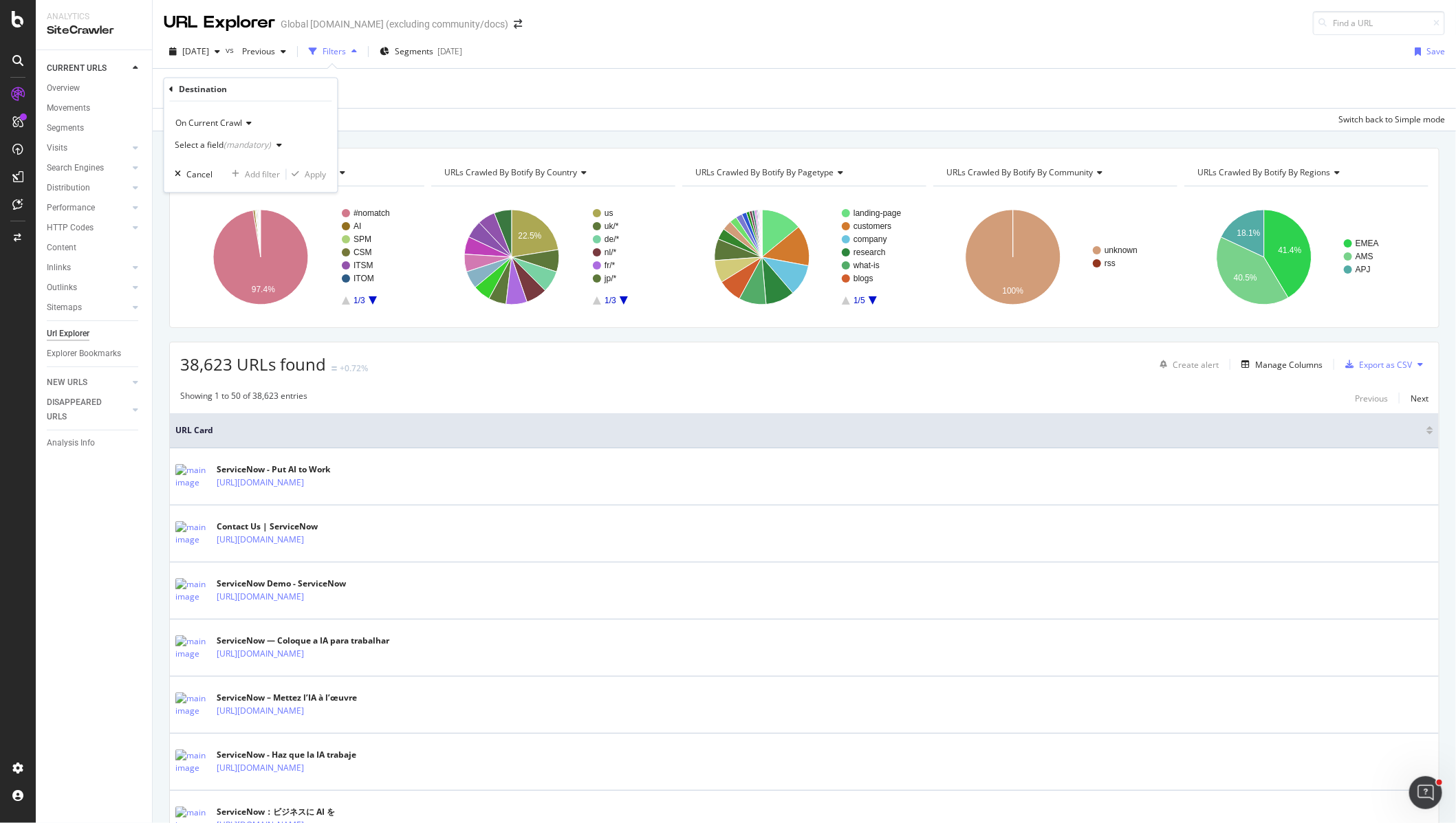
click at [242, 144] on div "(mandatory)" at bounding box center [247, 145] width 47 height 12
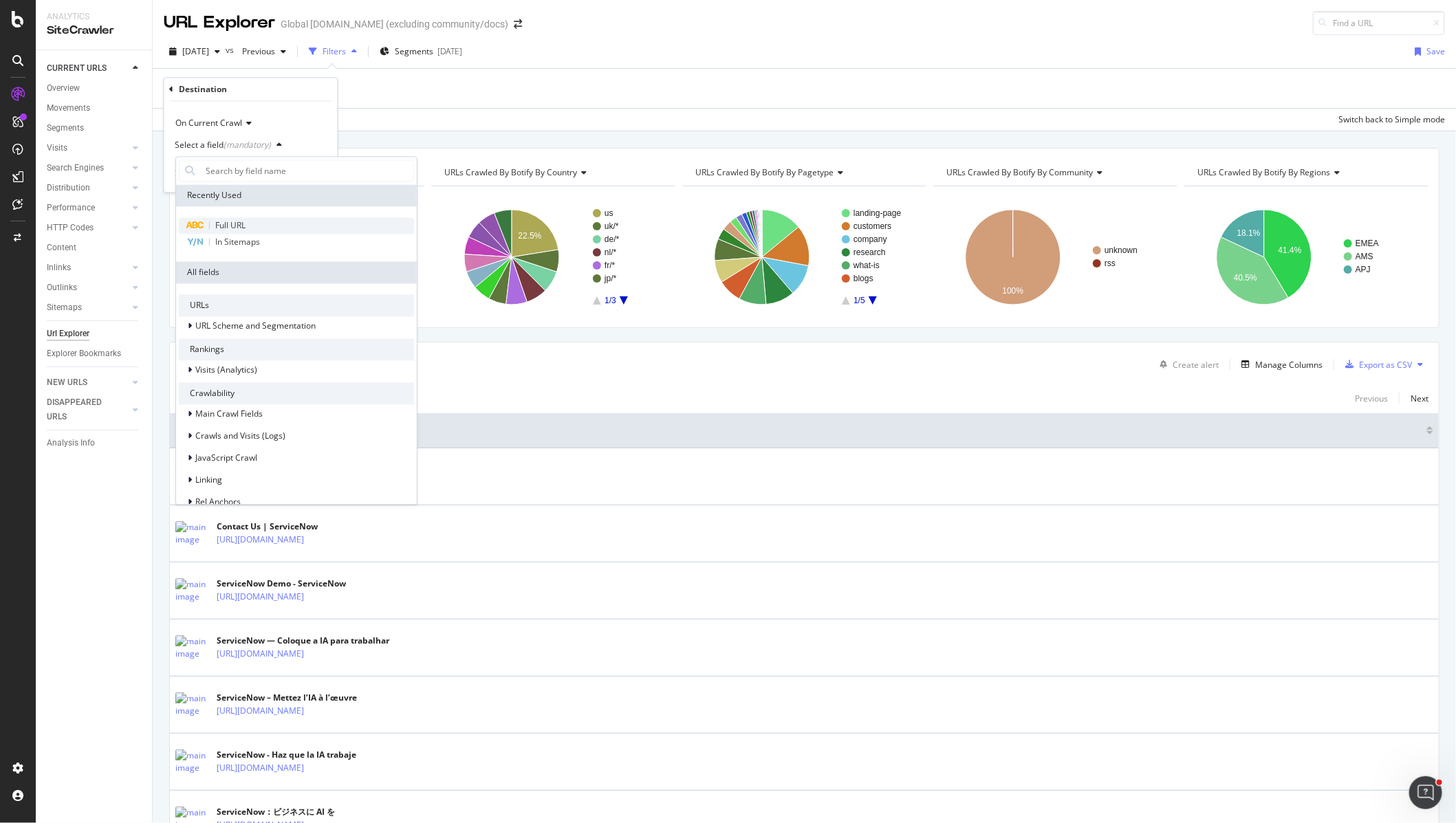
click at [240, 220] on span "Full URL" at bounding box center [230, 226] width 30 height 12
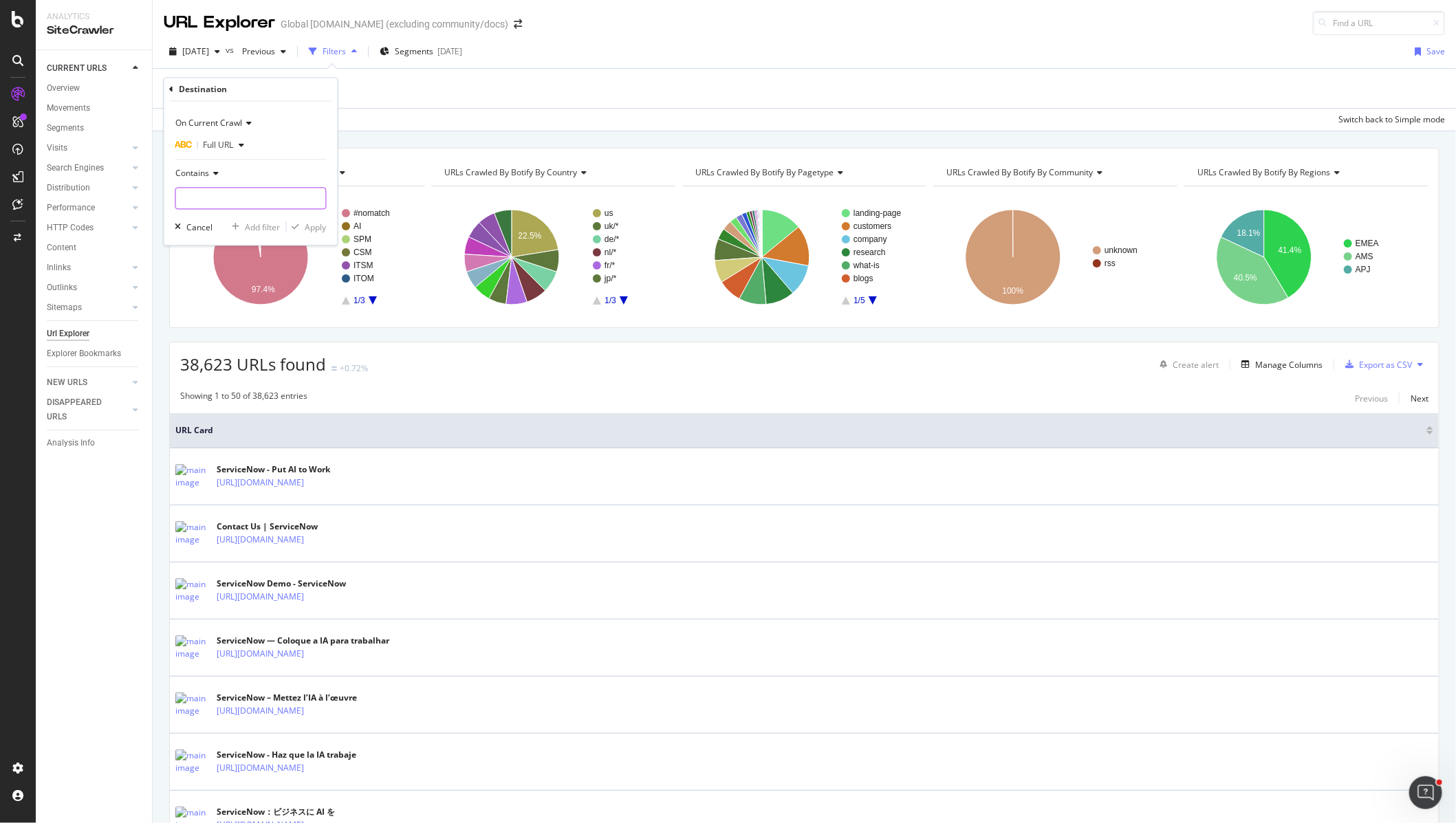
click at [221, 199] on input "text" at bounding box center [251, 198] width 150 height 22
paste input "[URL][DOMAIN_NAME]"
type input "[URL][DOMAIN_NAME]"
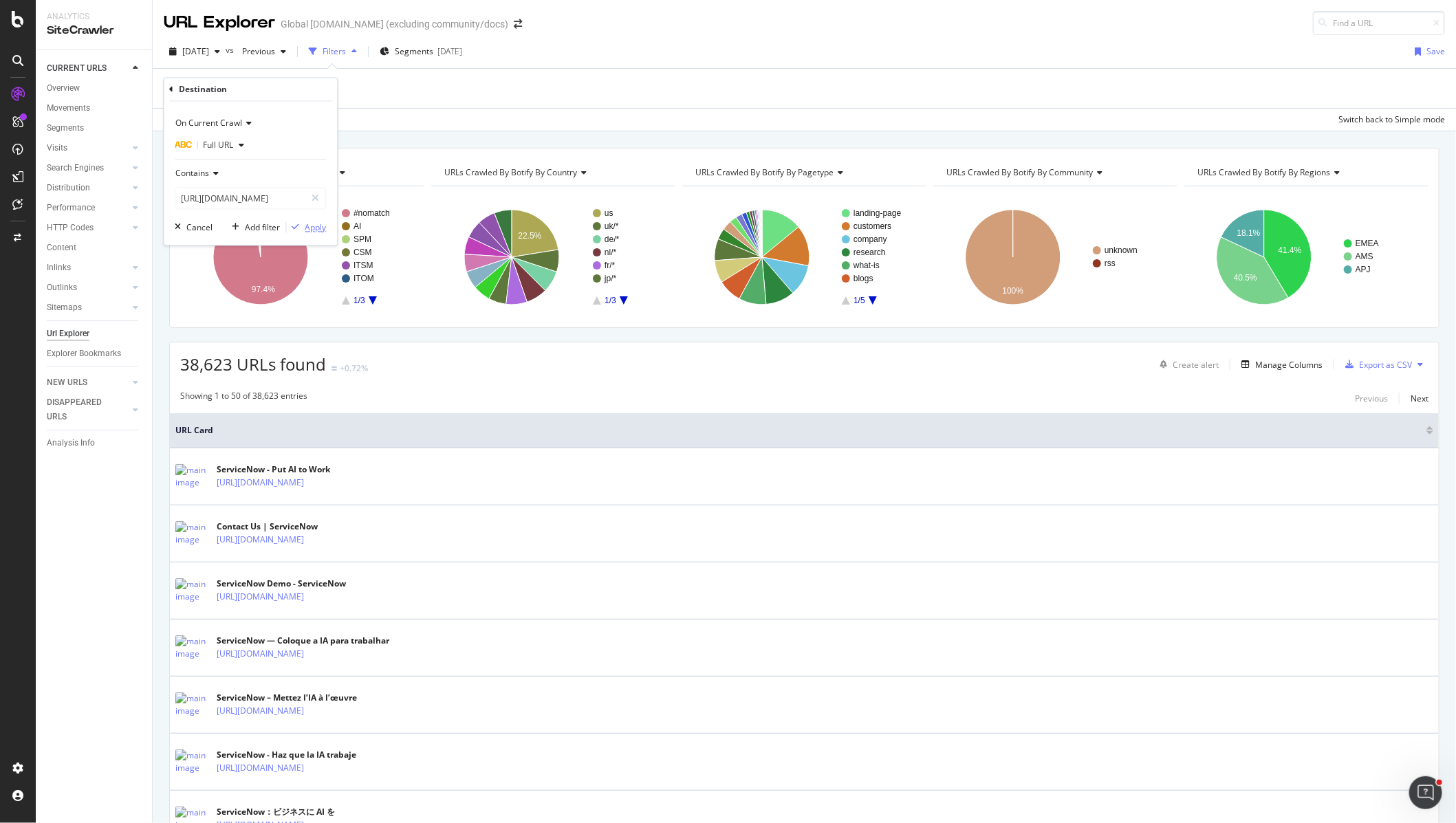
click at [313, 223] on div "Apply" at bounding box center [316, 227] width 21 height 12
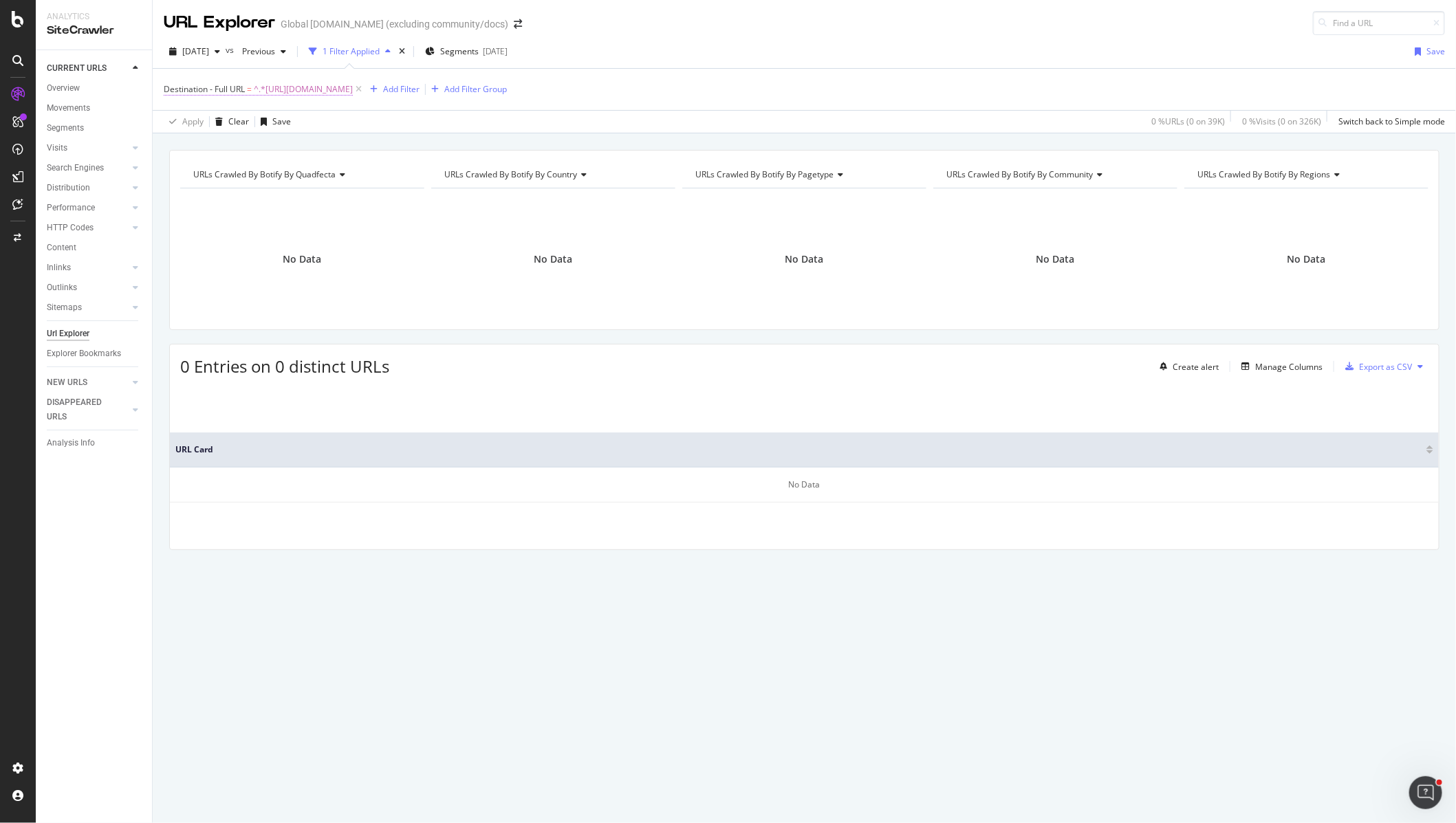
click at [289, 88] on span "^.*[URL][DOMAIN_NAME]" at bounding box center [303, 89] width 99 height 19
click at [170, 91] on icon at bounding box center [172, 88] width 4 height 8
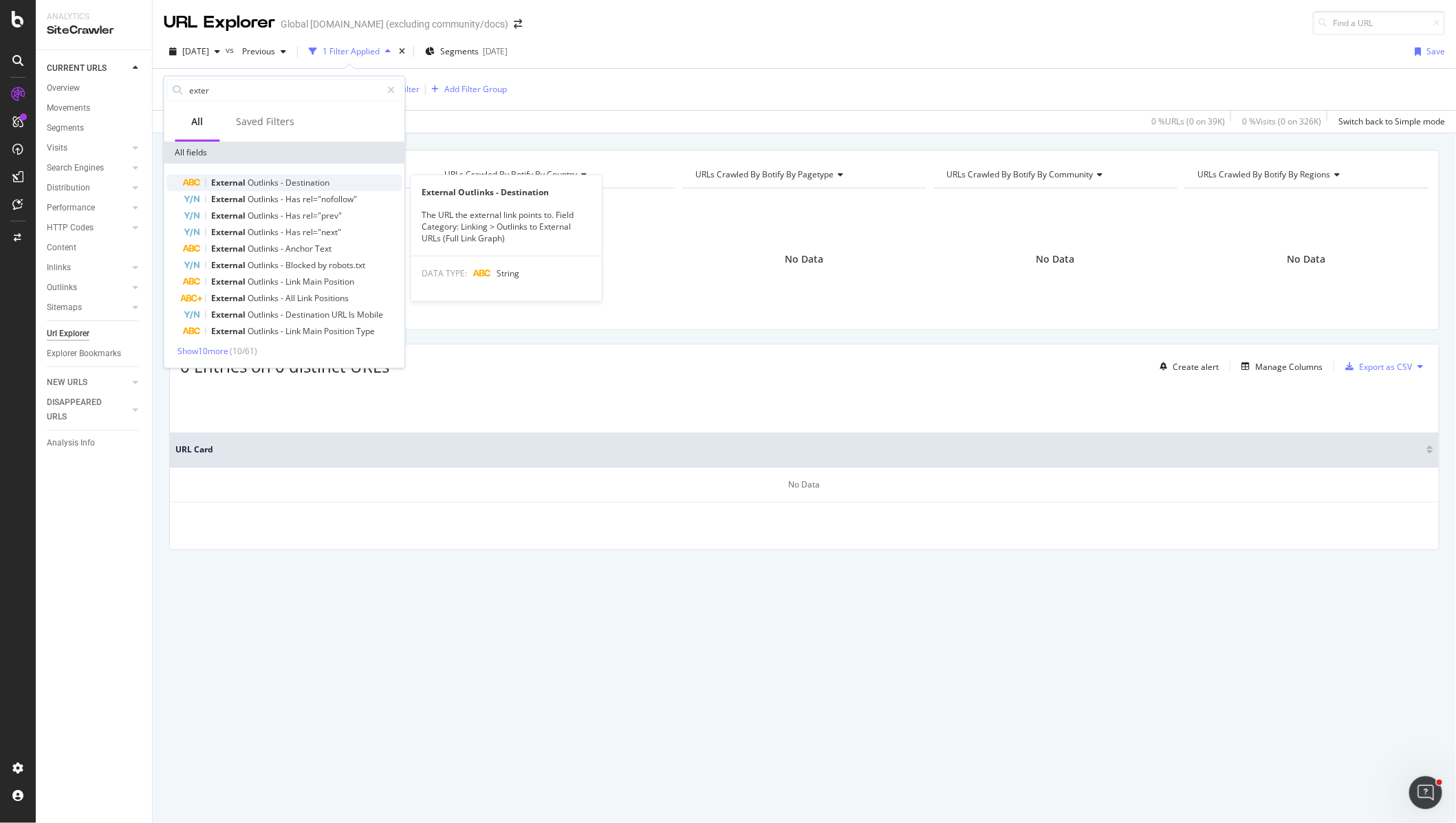
type input "exter"
click at [309, 180] on span "Destination" at bounding box center [308, 182] width 44 height 12
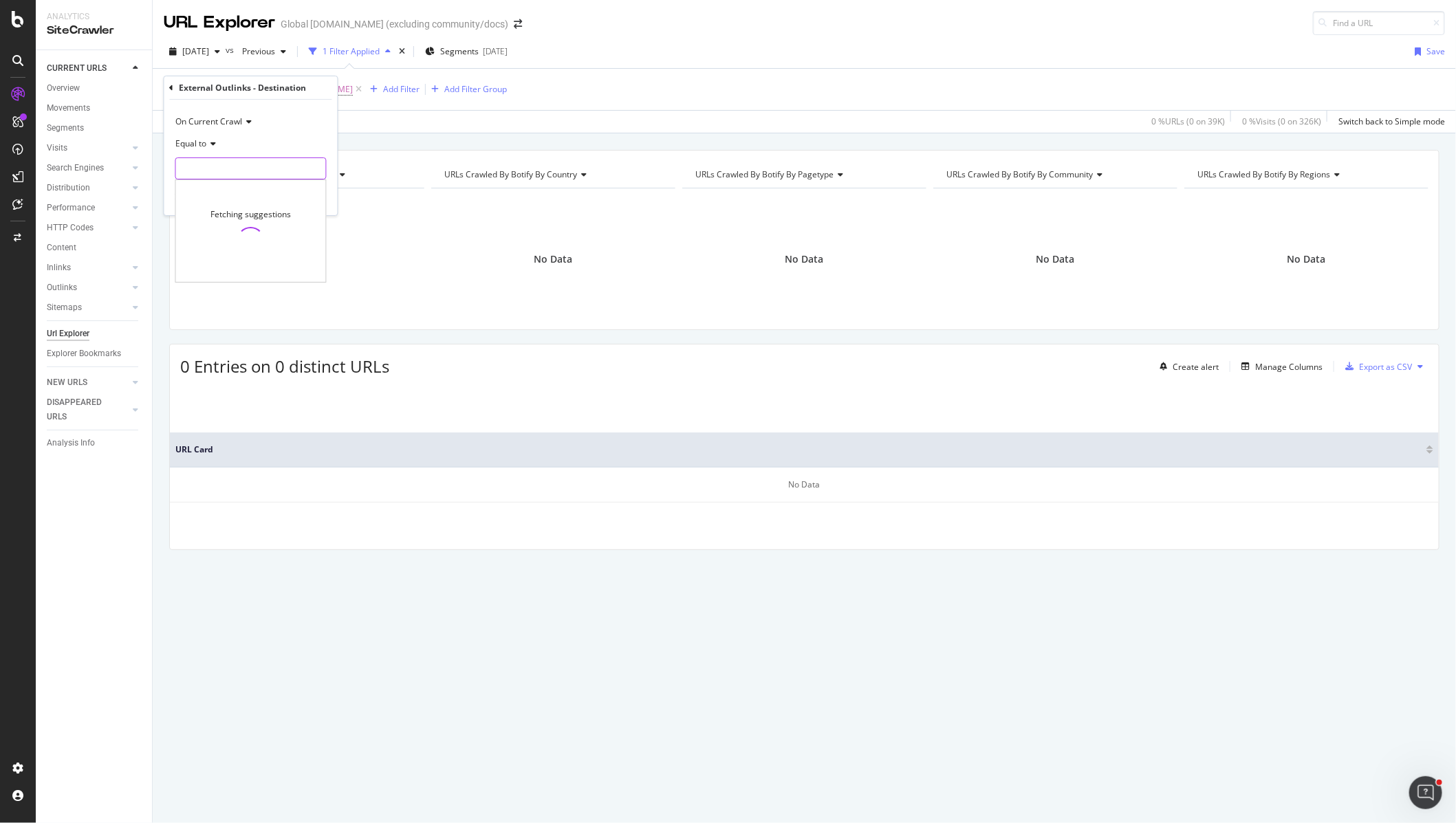
click at [232, 172] on input "text" at bounding box center [251, 168] width 150 height 22
paste input "[URL][DOMAIN_NAME]"
type input "[URL][DOMAIN_NAME]"
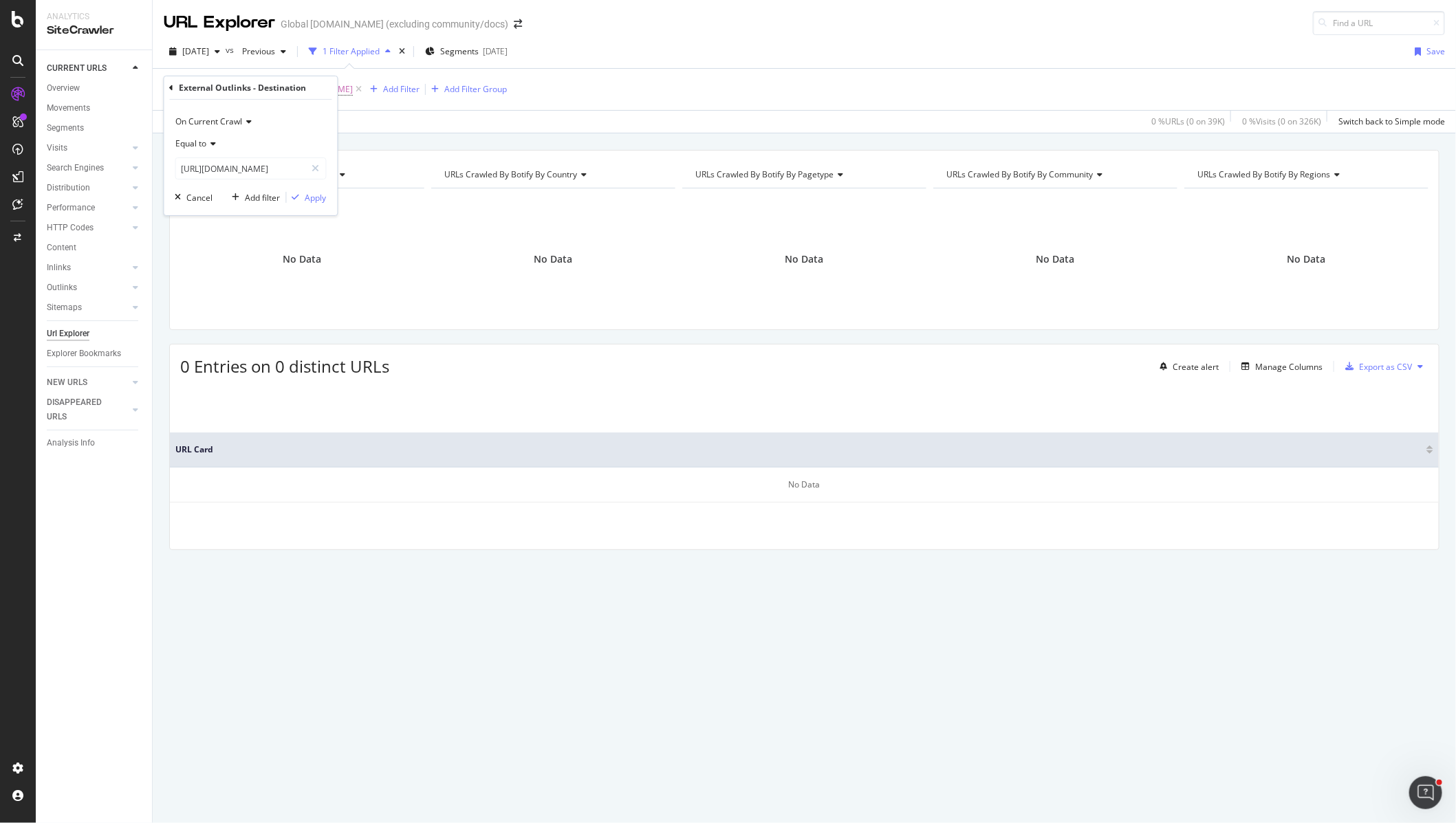
click at [196, 145] on span "Equal to" at bounding box center [192, 143] width 31 height 12
click at [245, 277] on div "Contains" at bounding box center [252, 279] width 147 height 18
click at [262, 174] on input "text" at bounding box center [251, 168] width 150 height 22
paste input "[URL][DOMAIN_NAME]"
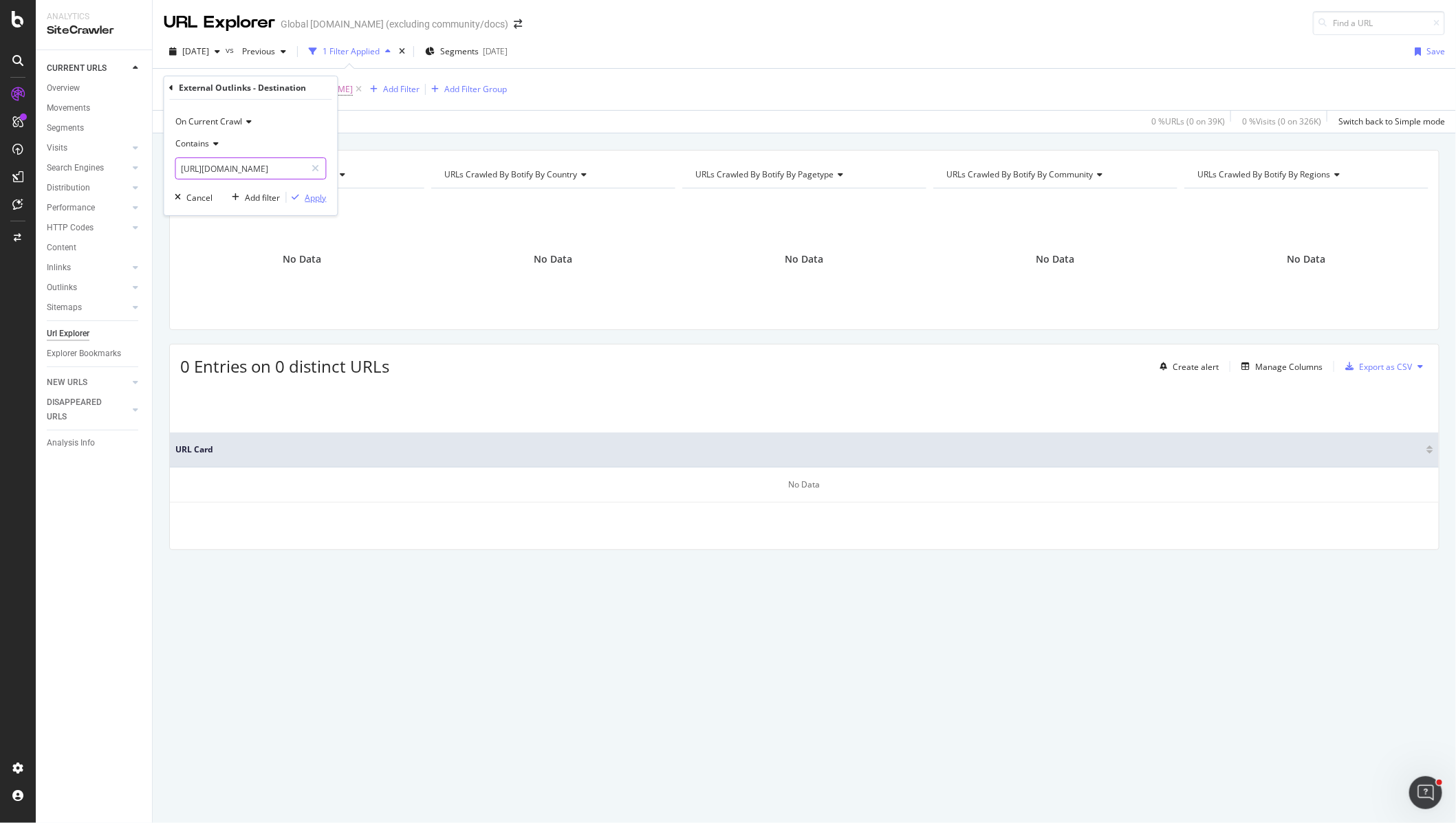
type input "[URL][DOMAIN_NAME]"
click at [317, 202] on div "Apply" at bounding box center [316, 197] width 21 height 12
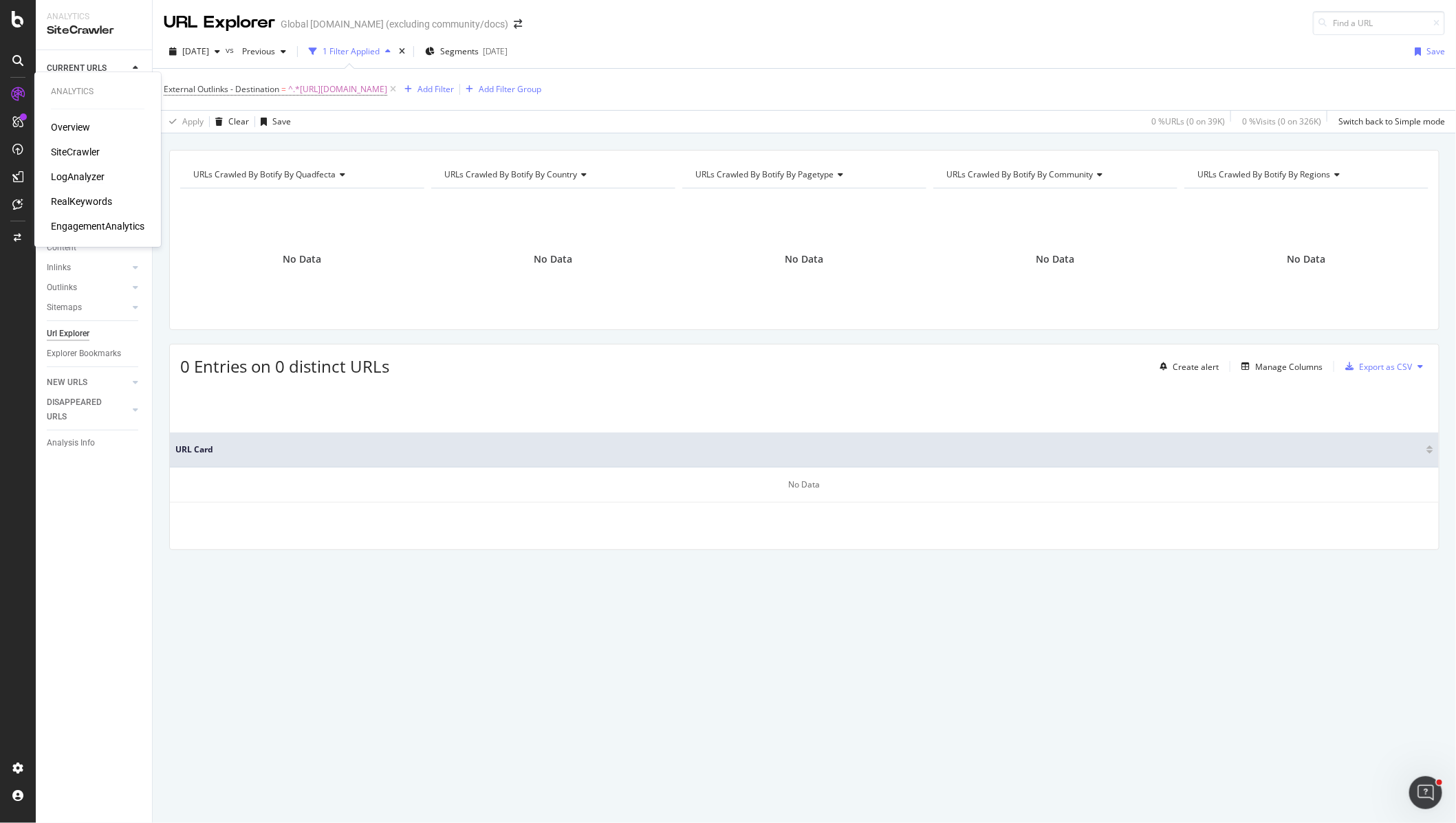
click at [84, 179] on div "LogAnalyzer" at bounding box center [78, 176] width 54 height 13
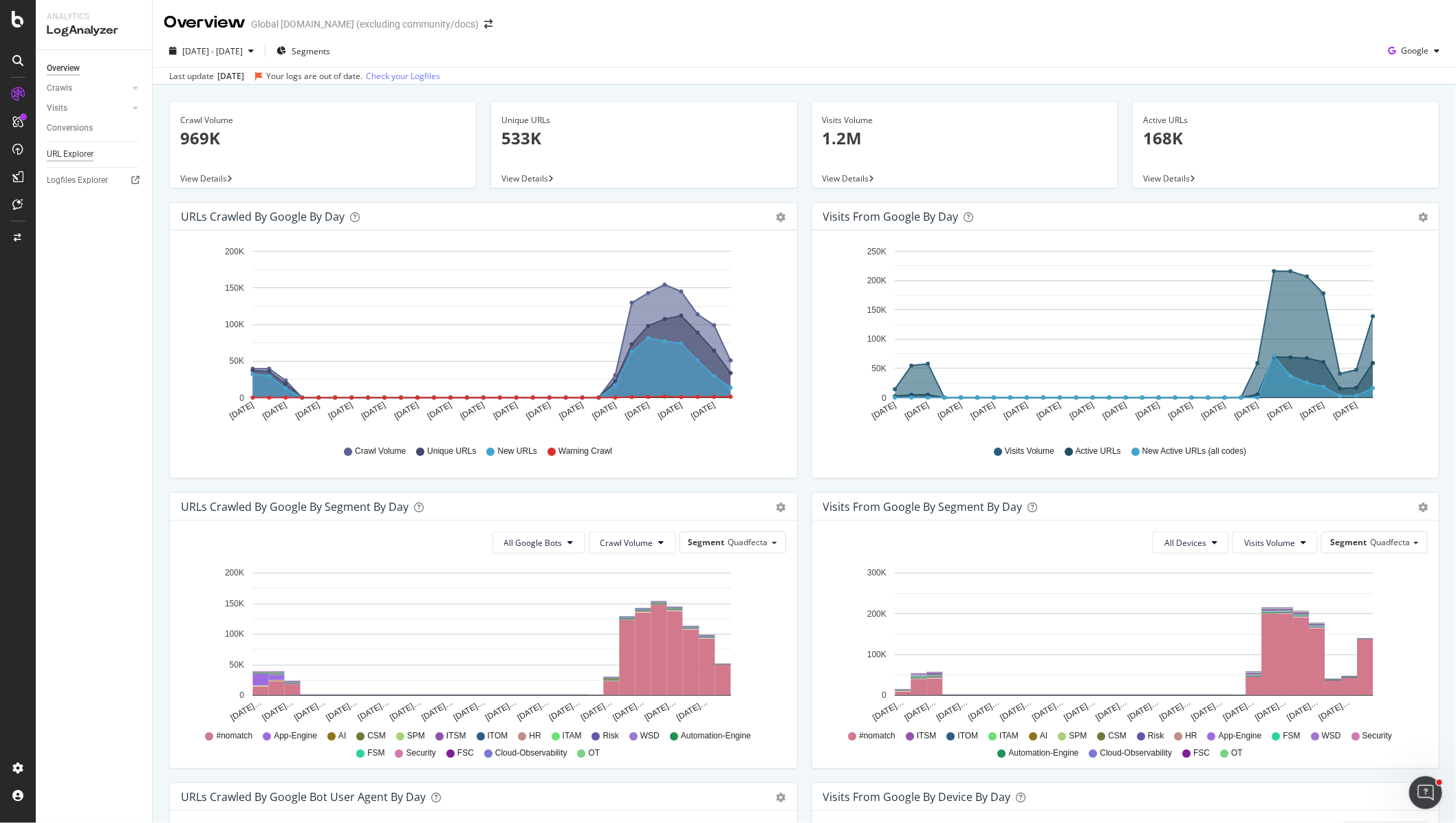
click at [78, 151] on div "URL Explorer" at bounding box center [70, 154] width 47 height 14
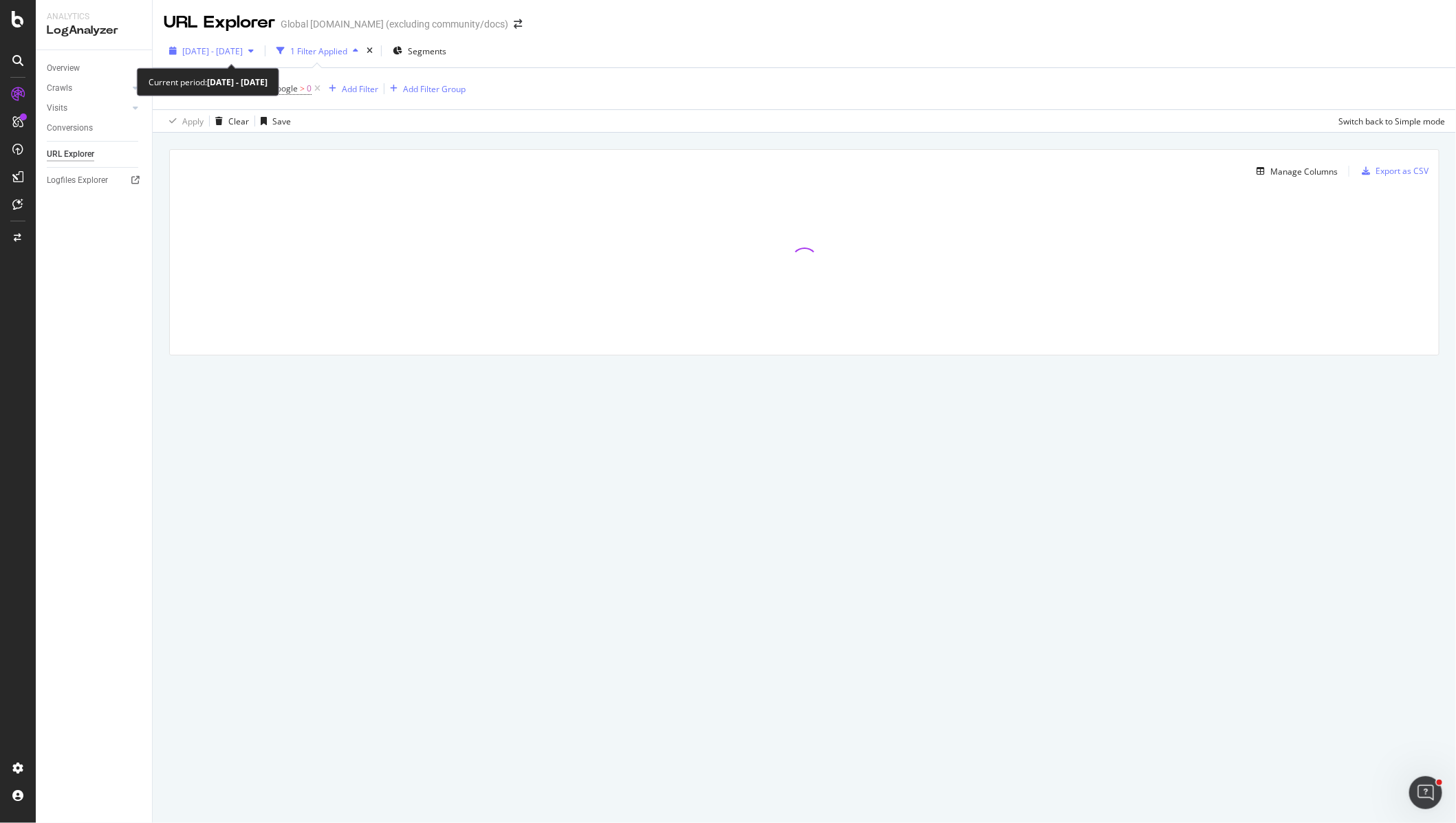
click at [220, 47] on span "[DATE] - [DATE]" at bounding box center [213, 51] width 61 height 12
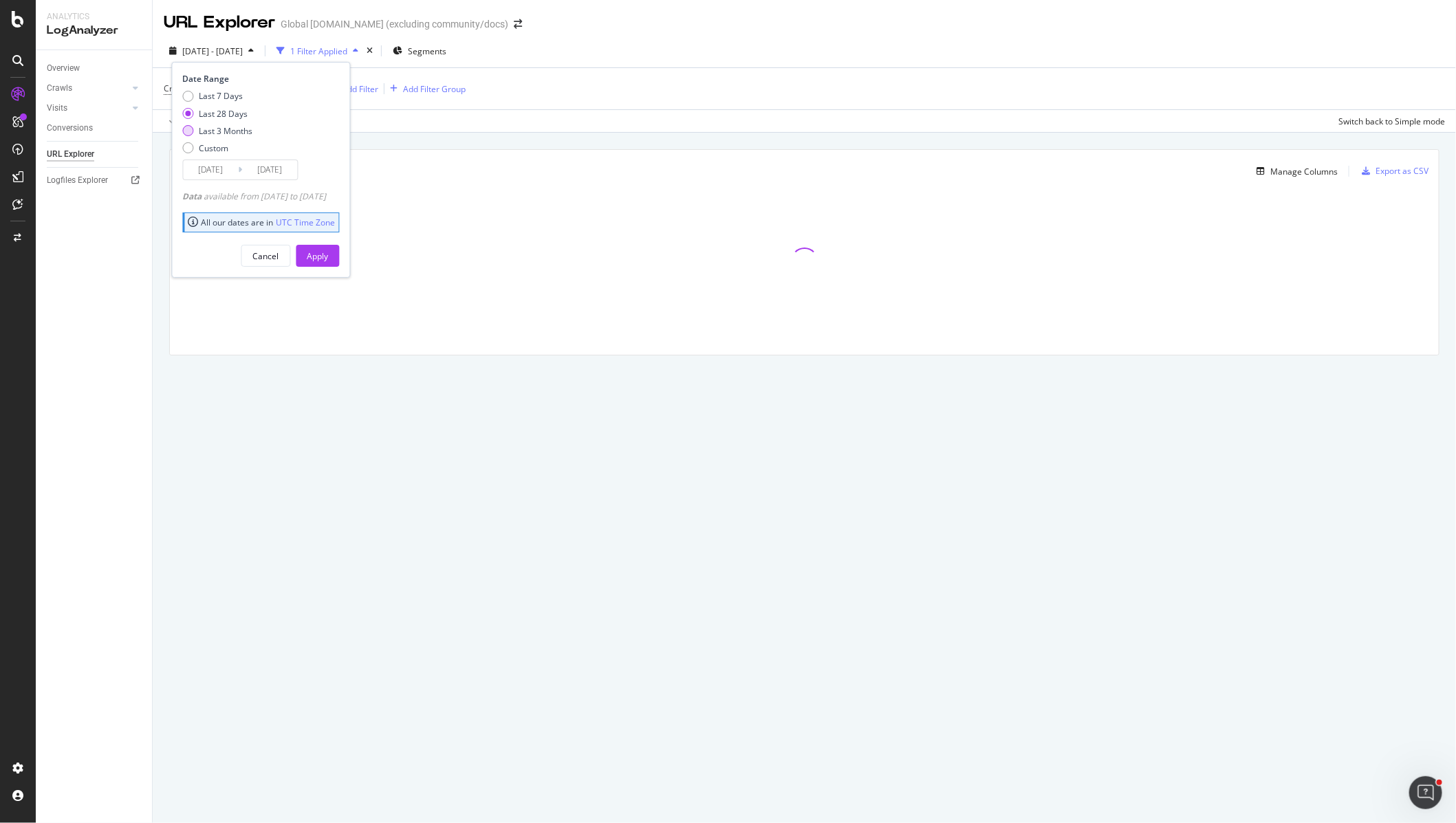
click at [216, 127] on div "Last 3 Months" at bounding box center [226, 131] width 54 height 12
type input "[DATE]"
click at [329, 255] on div "Apply" at bounding box center [318, 256] width 21 height 12
click at [361, 83] on div "Add Filter" at bounding box center [360, 89] width 37 height 12
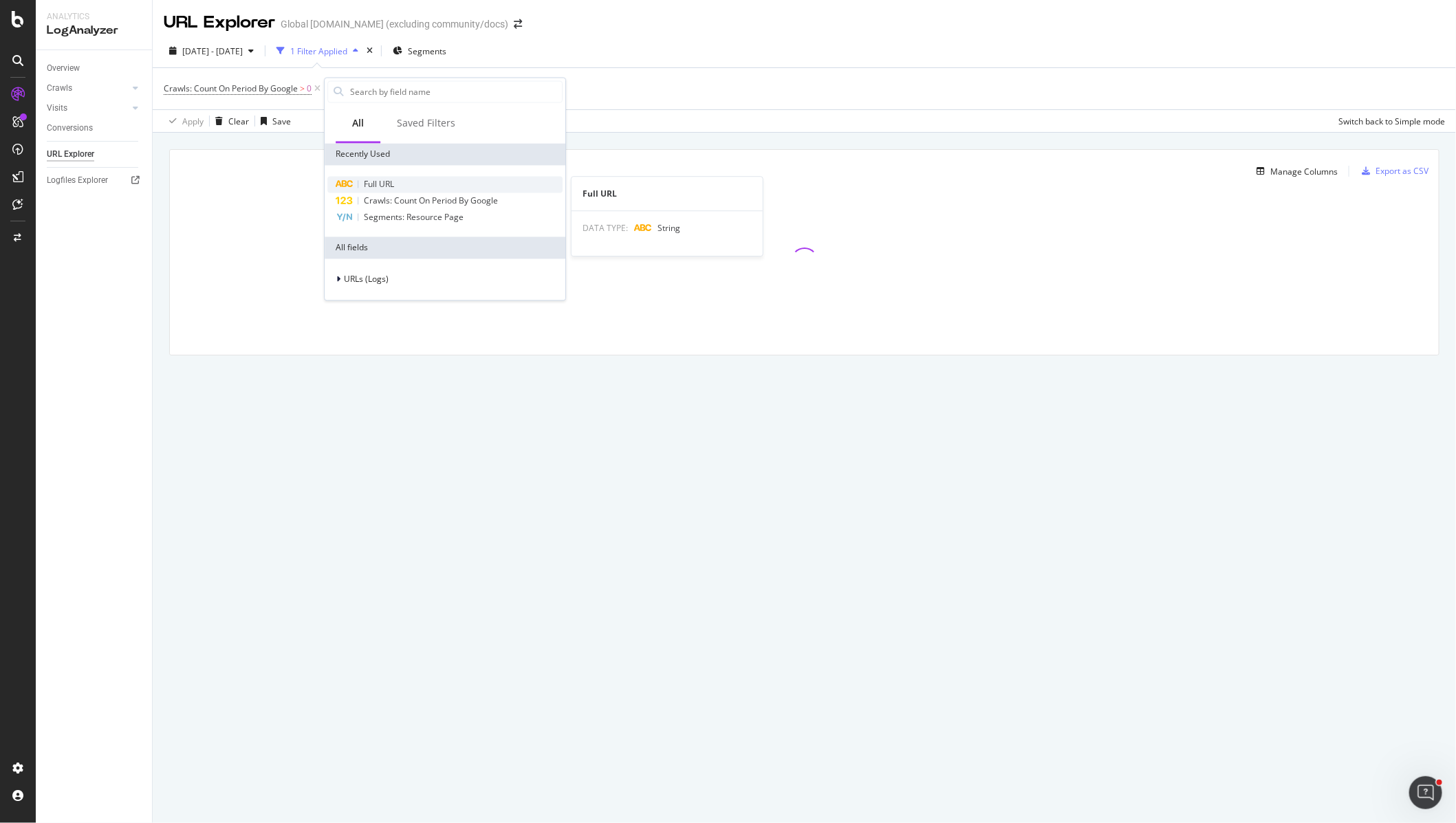
click at [379, 185] on span "Full URL" at bounding box center [378, 185] width 30 height 12
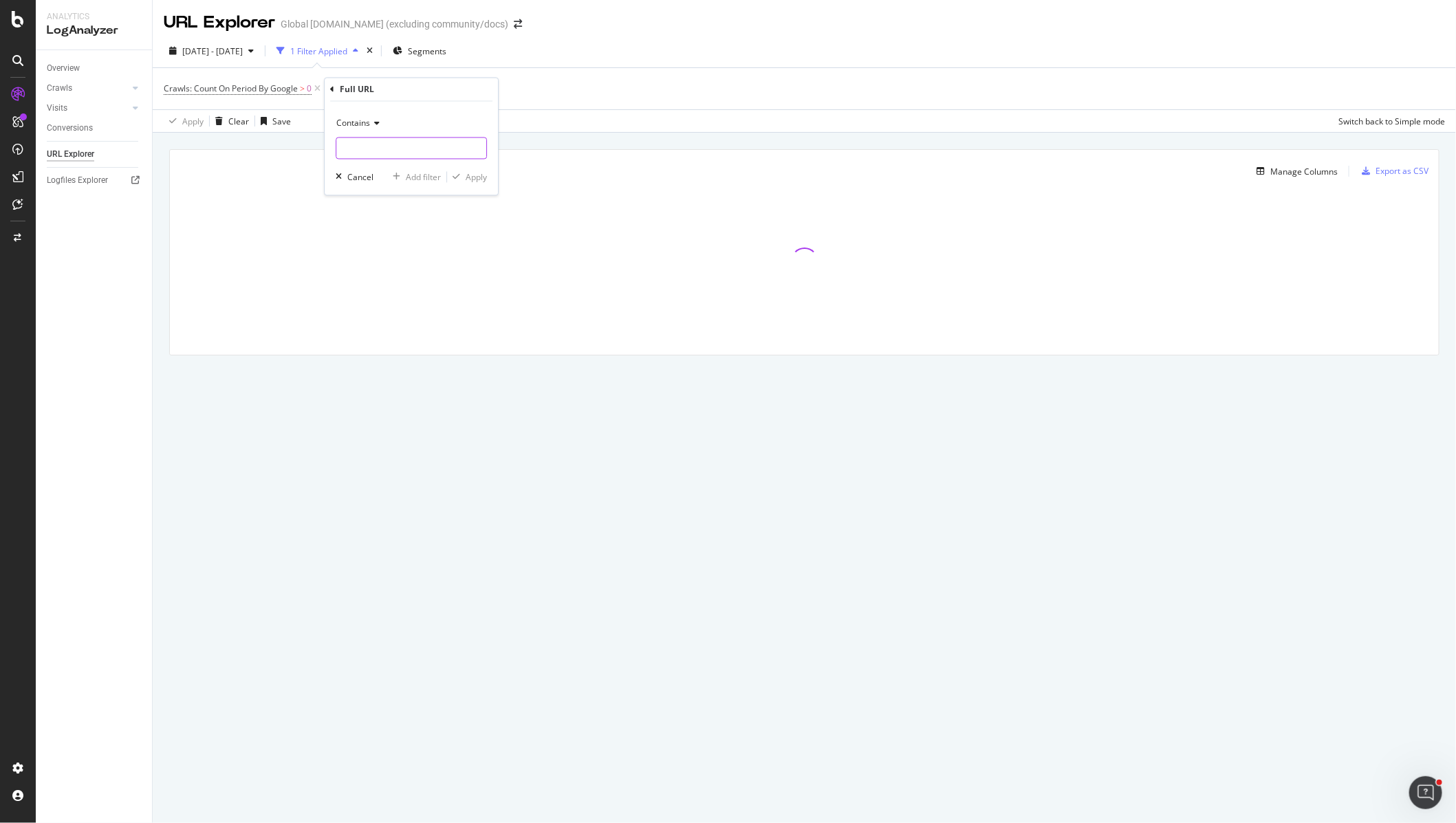
click at [371, 148] on input "text" at bounding box center [412, 148] width 150 height 22
paste input "[URL][DOMAIN_NAME]"
type input "[URL][DOMAIN_NAME]"
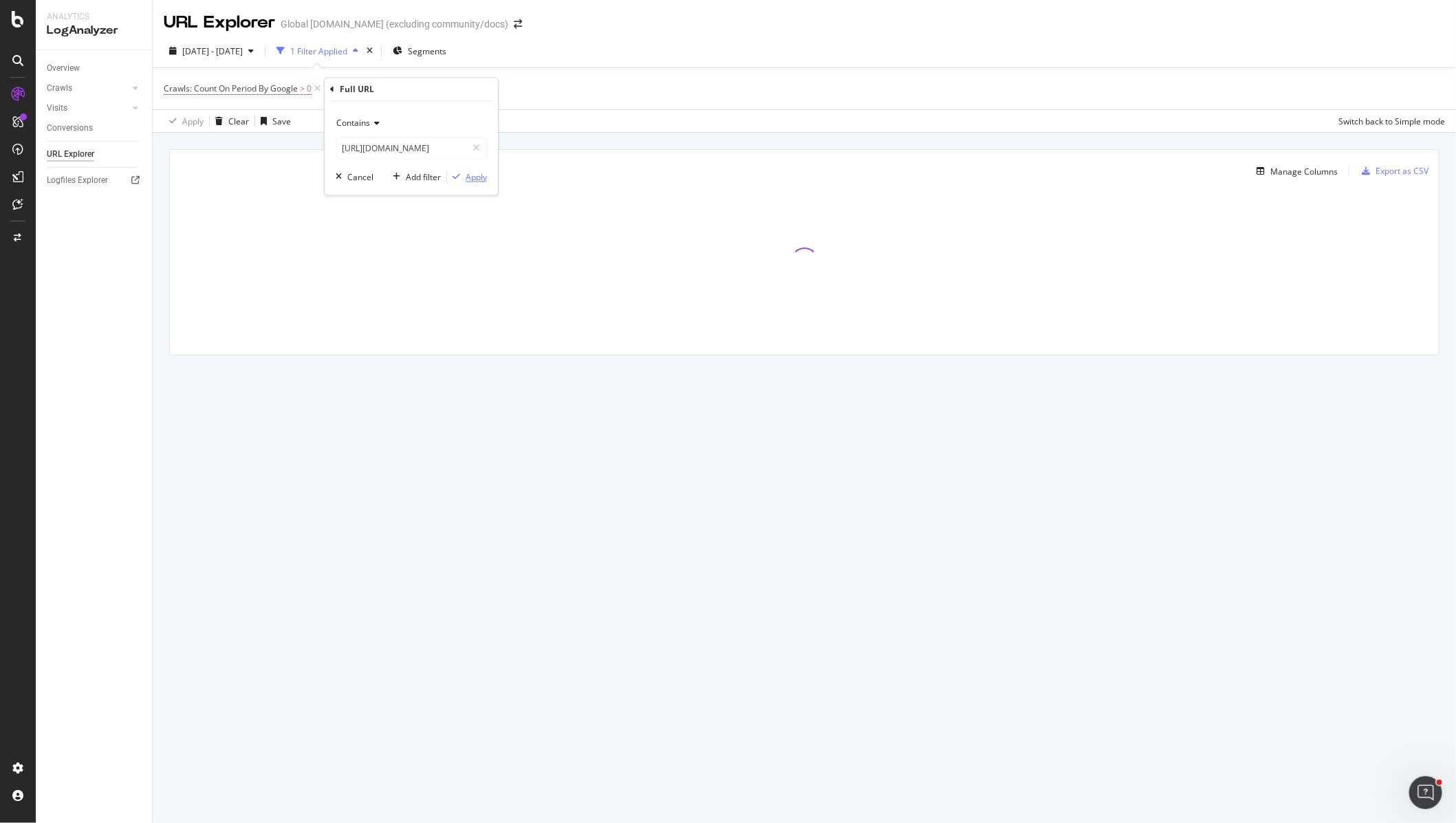
click at [482, 180] on div "Apply" at bounding box center [476, 177] width 21 height 12
